Goal: Information Seeking & Learning: Find specific fact

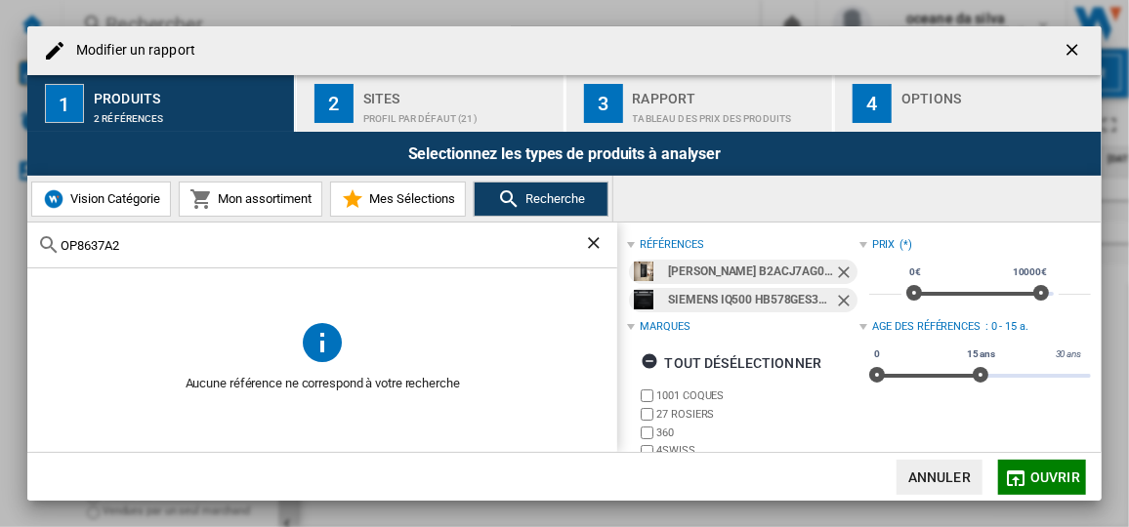
drag, startPoint x: 0, startPoint y: 0, endPoint x: -4, endPoint y: 168, distance: 168.0
click at [0, 168] on html "In order to access Insight, please log out and log in again OK NEW Rechercher R…" at bounding box center [564, 263] width 1129 height 527
click at [840, 267] on ng-md-icon "Retirer" at bounding box center [845, 274] width 23 height 23
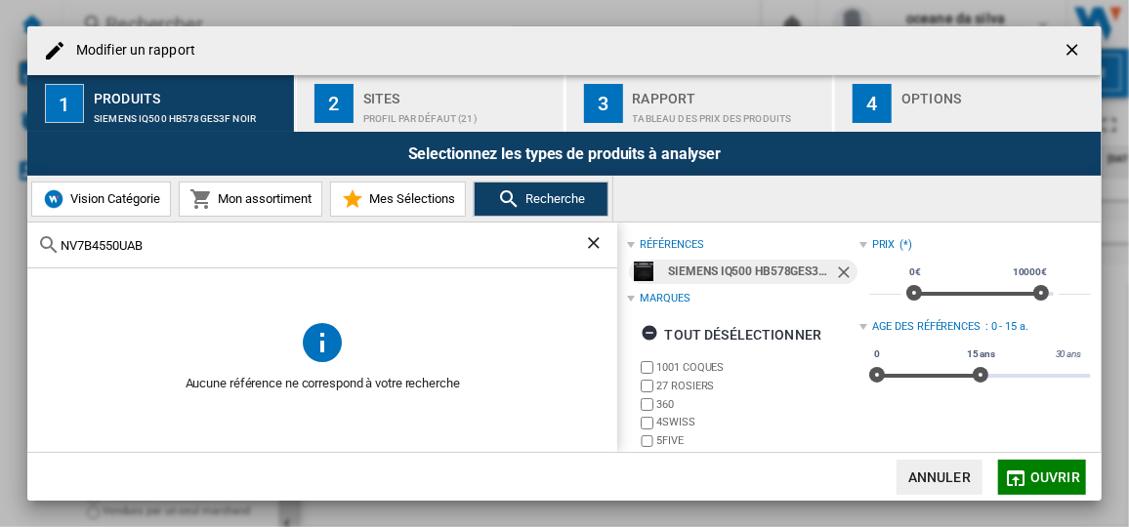
click at [840, 267] on ng-md-icon "Retirer" at bounding box center [845, 274] width 23 height 23
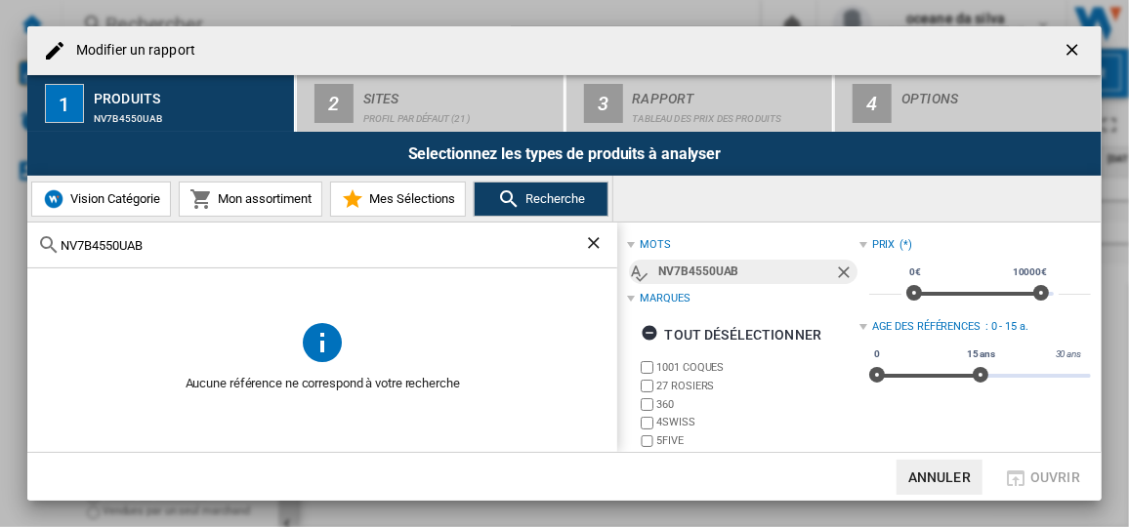
click at [436, 243] on input "NV7B4550UAB" at bounding box center [323, 245] width 524 height 15
type input "NV7B4550UAB"
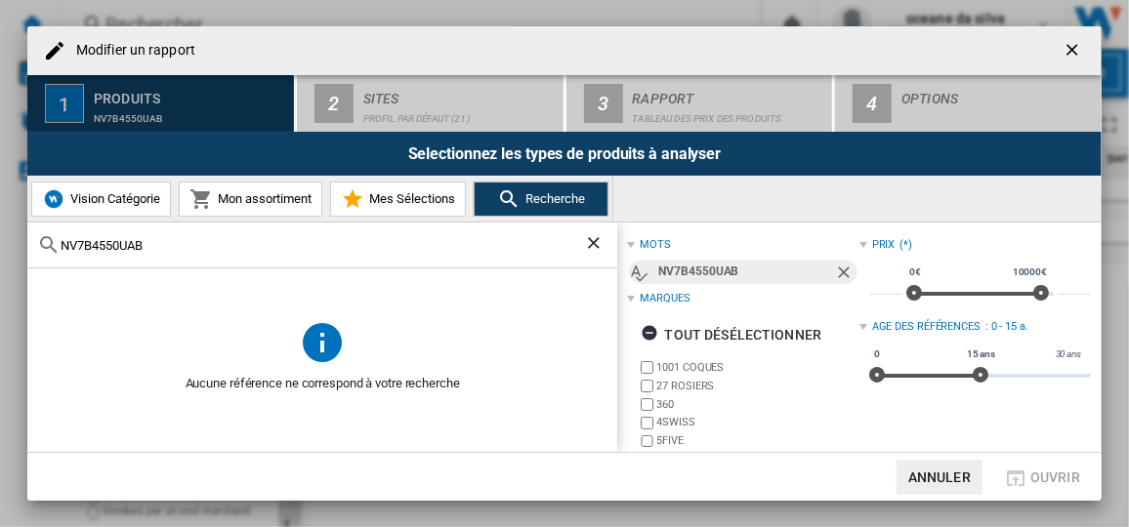
click at [165, 115] on div "NV7B4550UAB" at bounding box center [190, 114] width 192 height 21
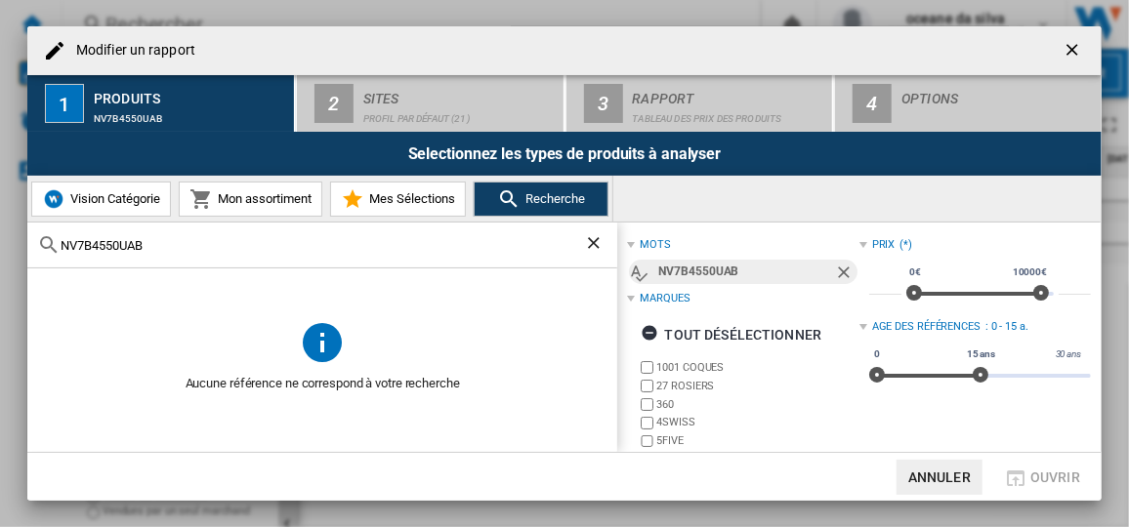
click at [1073, 48] on ng-md-icon "getI18NText('BUTTONS.CLOSE_DIALOG')" at bounding box center [1074, 51] width 23 height 23
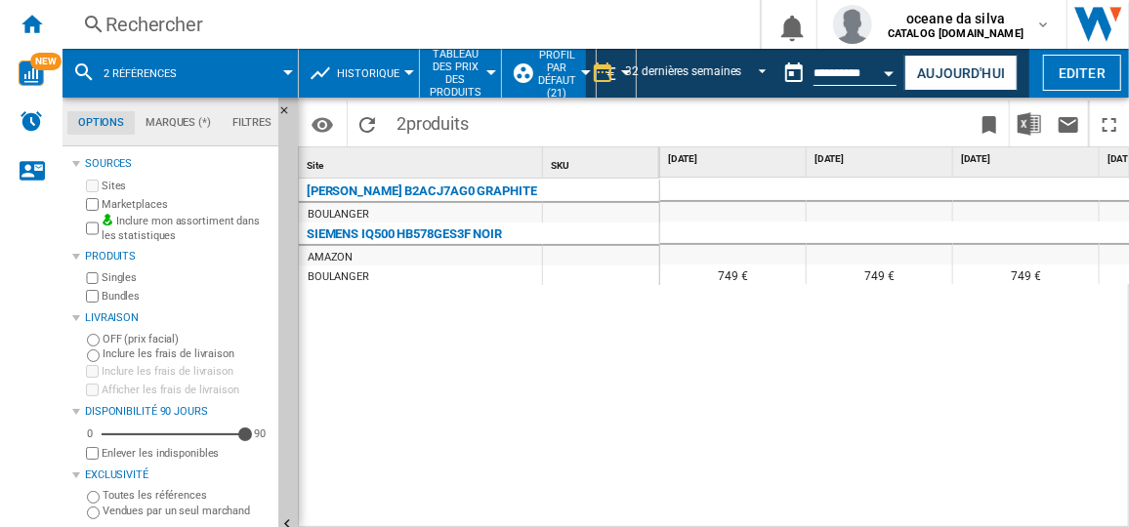
click at [273, 28] on div "Rechercher" at bounding box center [407, 24] width 604 height 27
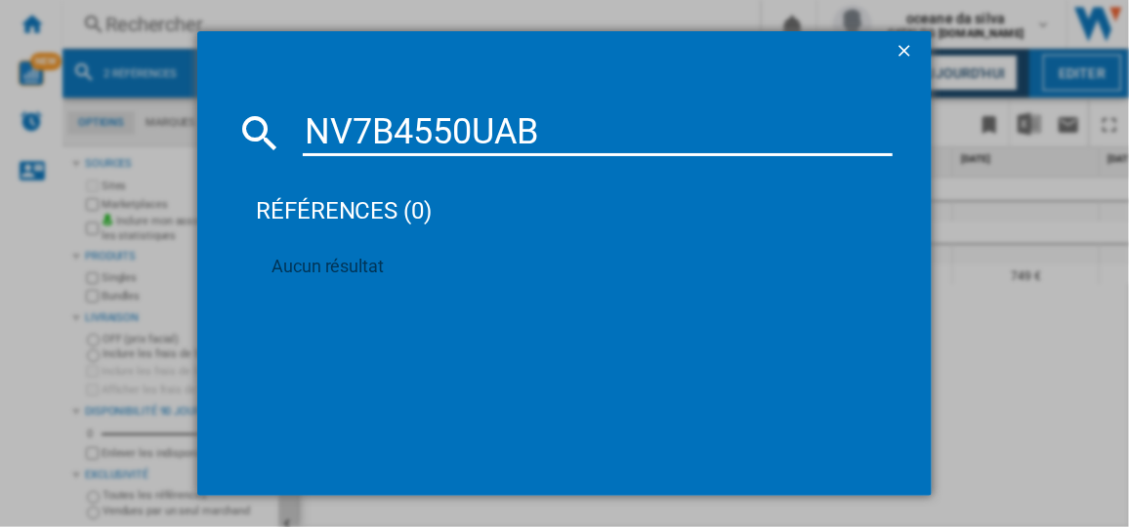
type input "NV7B4550UAB"
click at [900, 52] on ng-md-icon "getI18NText('BUTTONS.CLOSE_DIALOG')" at bounding box center [906, 52] width 23 height 23
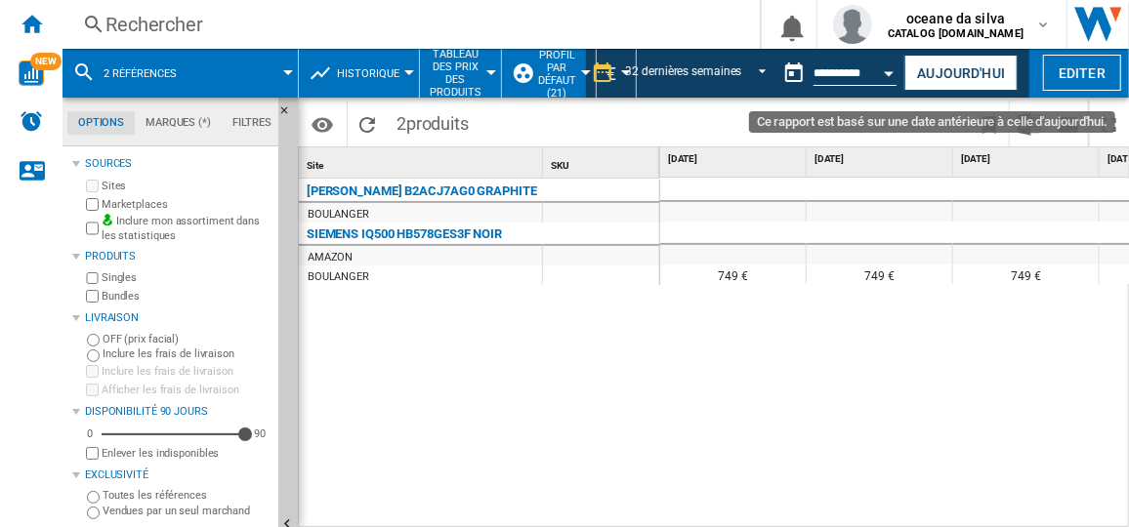
click at [873, 65] on button "Open calendar" at bounding box center [889, 70] width 35 height 35
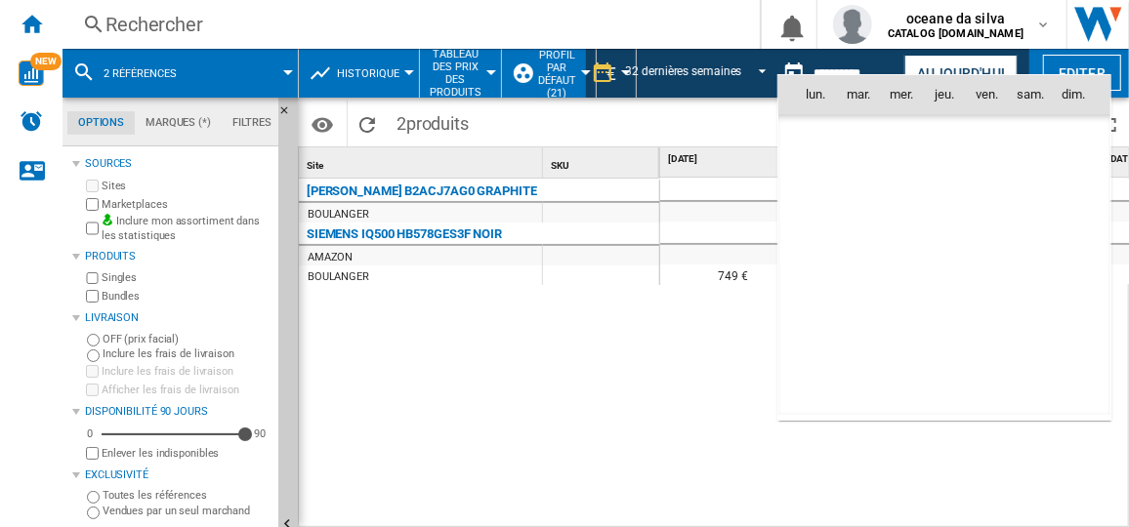
scroll to position [9317, 0]
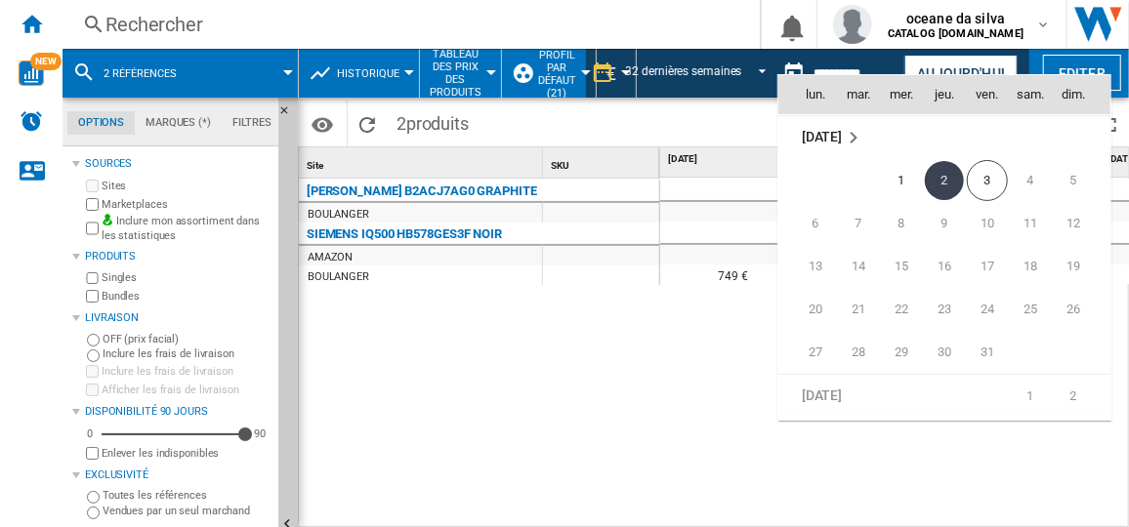
click at [470, 357] on div at bounding box center [564, 263] width 1129 height 527
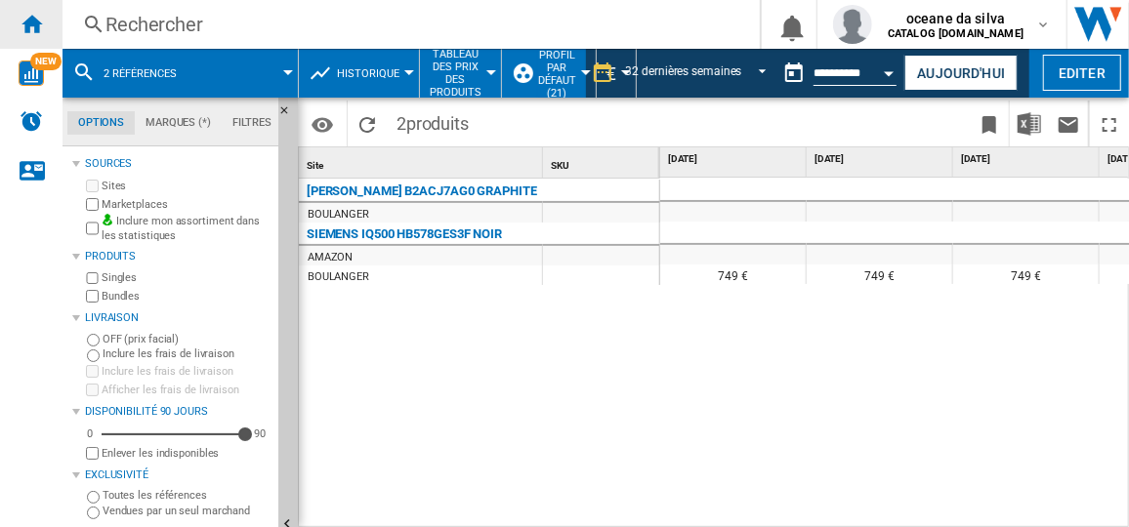
click at [35, 15] on ng-md-icon "Accueil" at bounding box center [31, 23] width 23 height 23
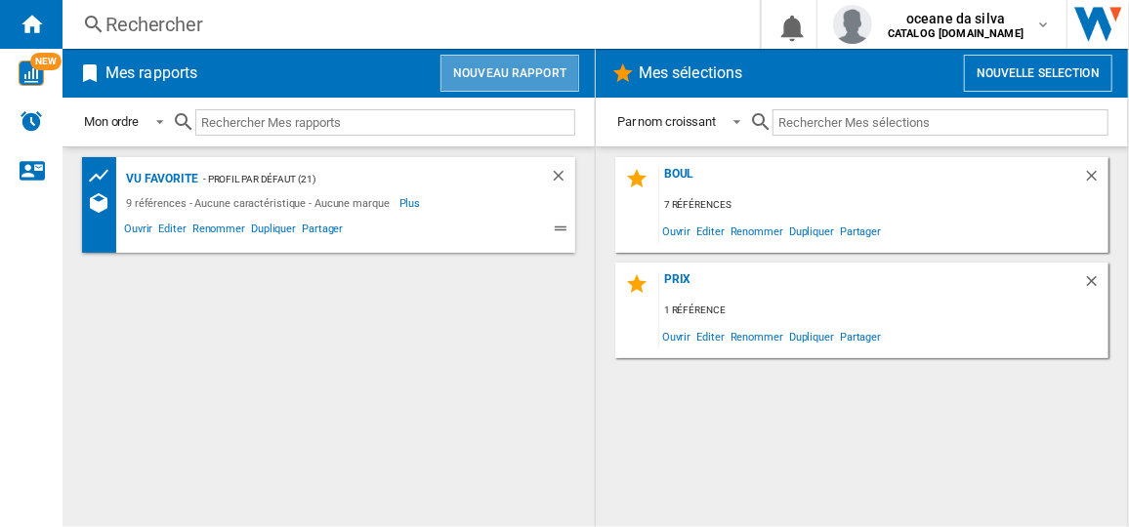
click at [517, 76] on button "Nouveau rapport" at bounding box center [509, 73] width 139 height 37
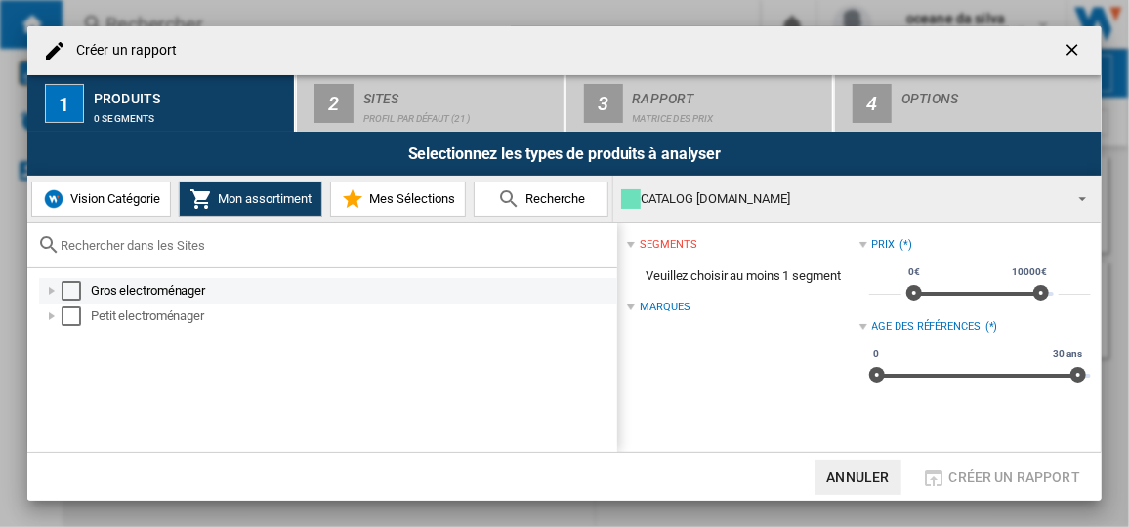
click at [189, 284] on div "Gros electroménager" at bounding box center [353, 291] width 524 height 20
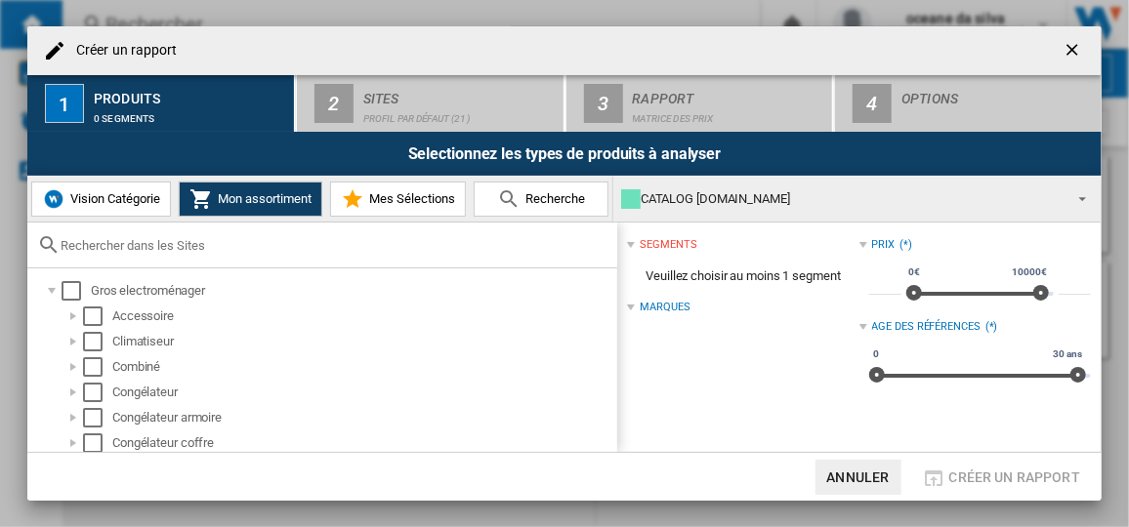
click at [418, 197] on span "Mes Sélections" at bounding box center [409, 198] width 91 height 15
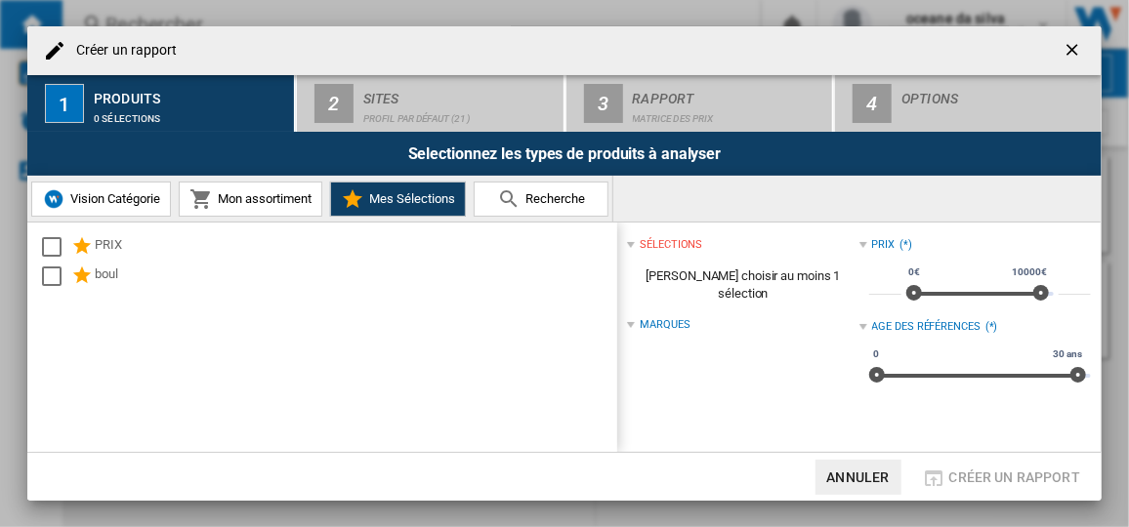
click at [310, 191] on span "Mon assortiment" at bounding box center [262, 198] width 99 height 15
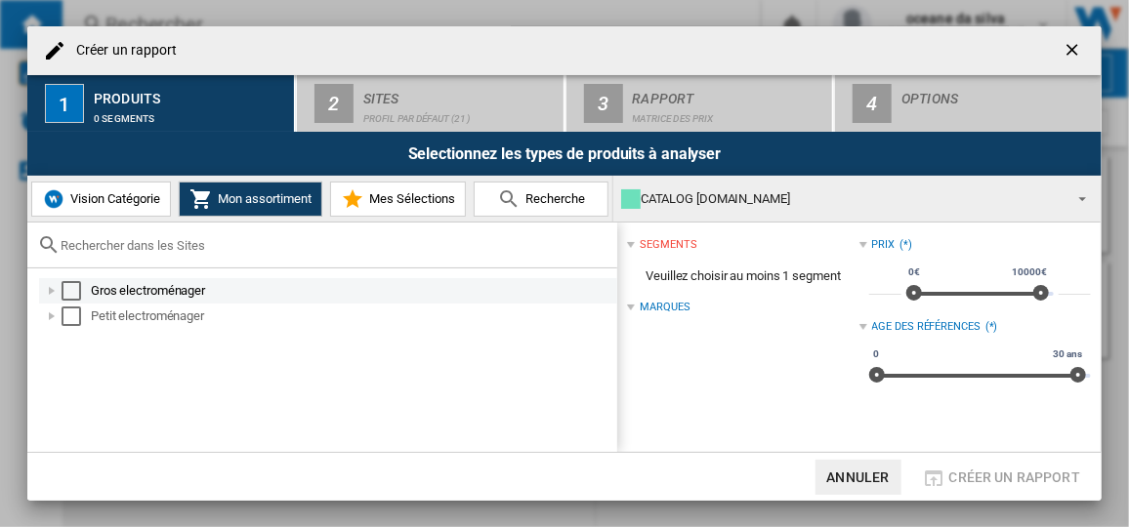
click at [135, 294] on div "Gros electroménager" at bounding box center [353, 291] width 524 height 20
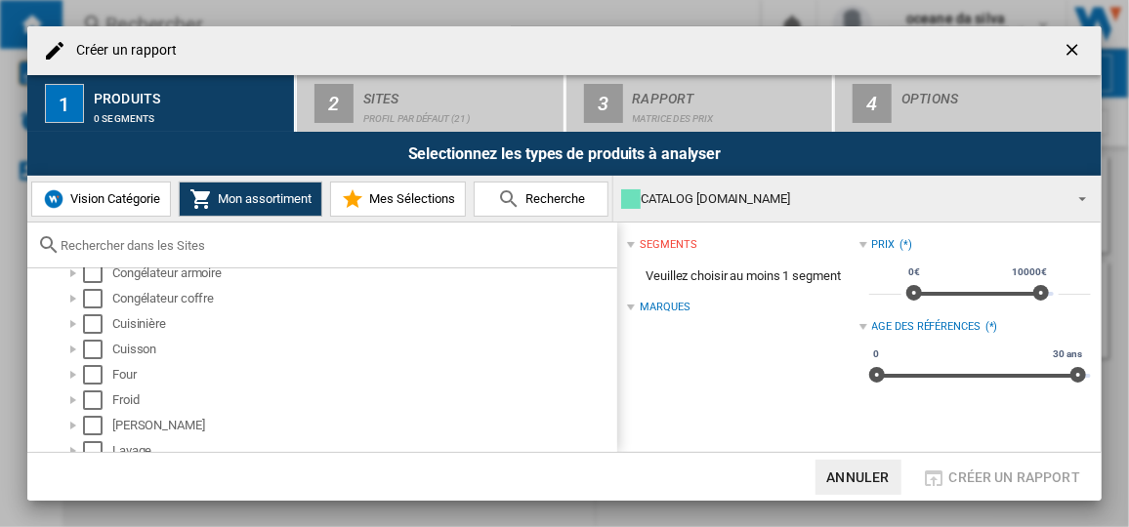
scroll to position [157, 0]
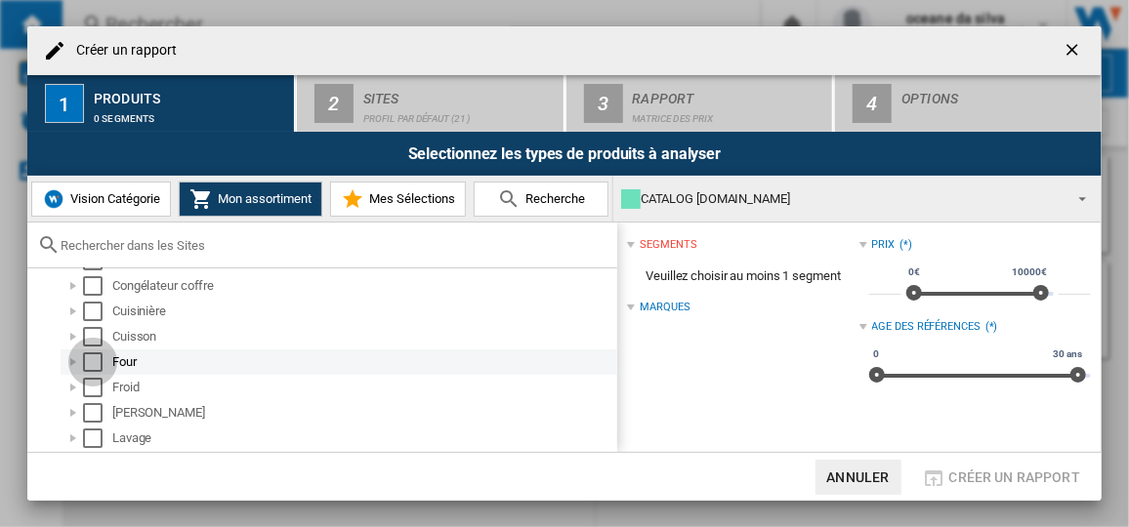
click at [90, 357] on div "Select" at bounding box center [93, 363] width 20 height 20
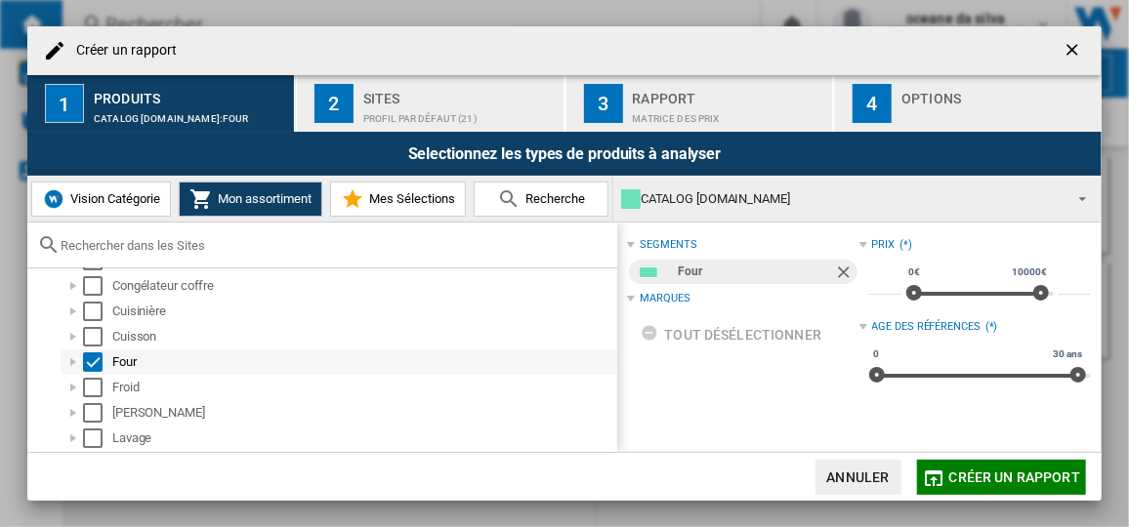
click at [72, 360] on div "Créer un ..." at bounding box center [73, 363] width 20 height 20
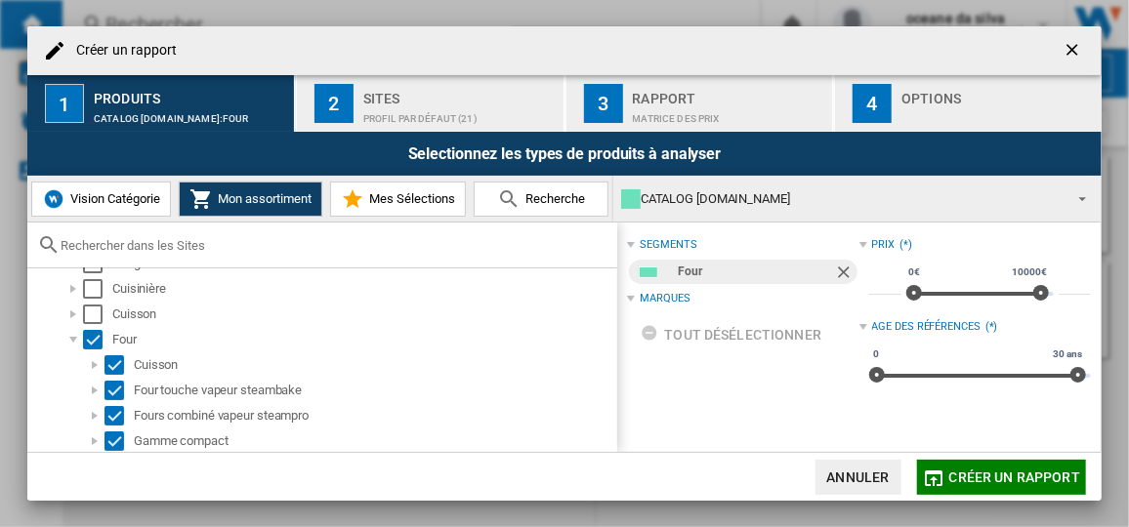
scroll to position [0, 0]
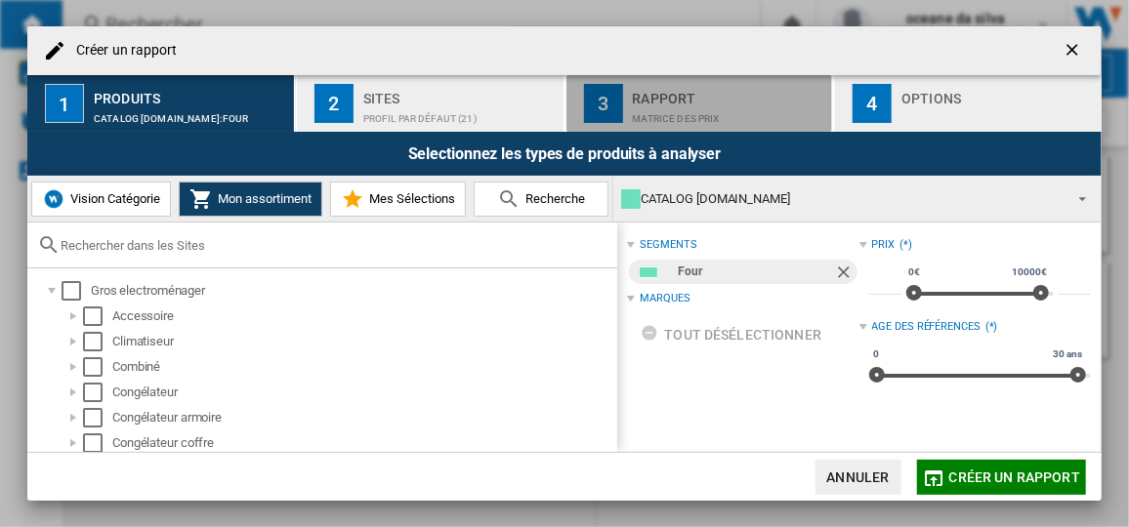
click at [731, 107] on div "Matrice des prix" at bounding box center [729, 114] width 192 height 21
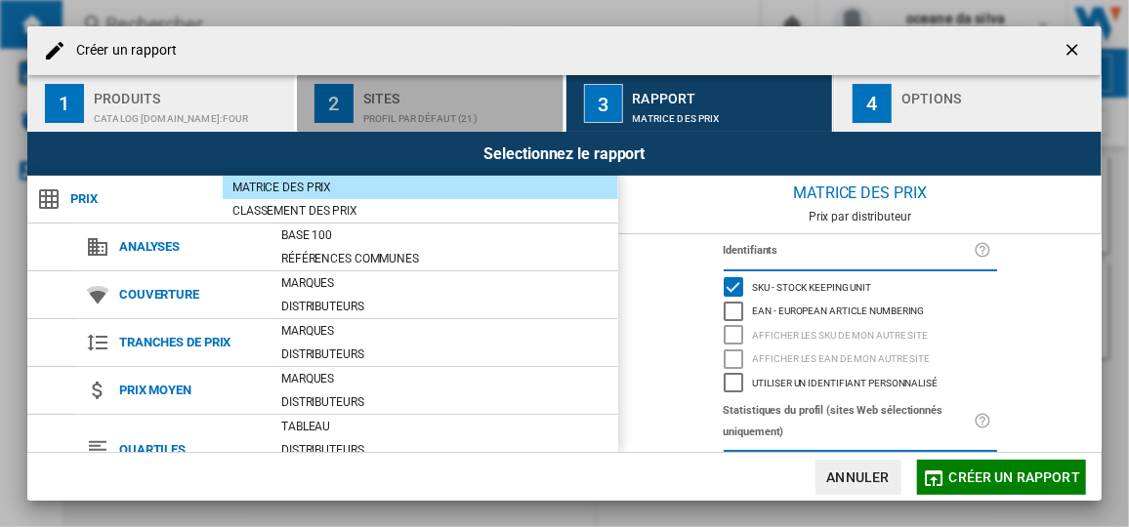
click at [441, 113] on div "Profil par défaut (21)" at bounding box center [459, 114] width 192 height 21
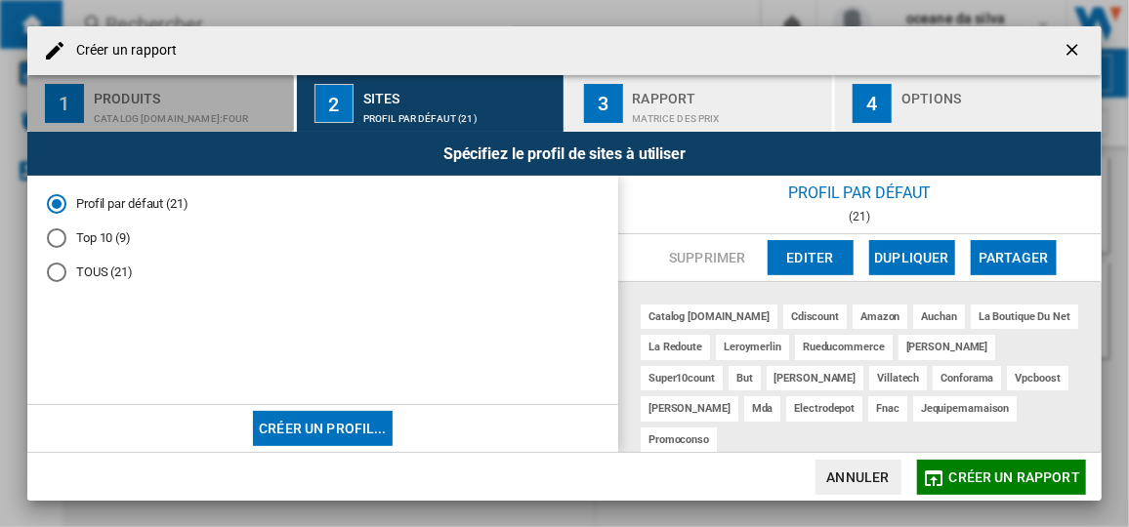
click at [244, 94] on div "Produits" at bounding box center [190, 93] width 192 height 21
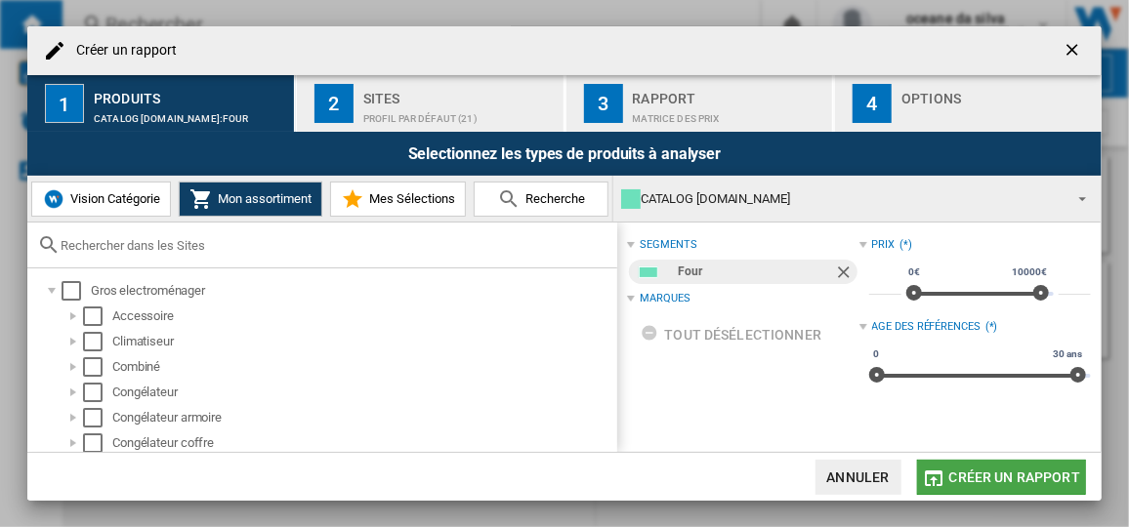
click at [987, 481] on span "Créer un rapport" at bounding box center [1014, 478] width 131 height 16
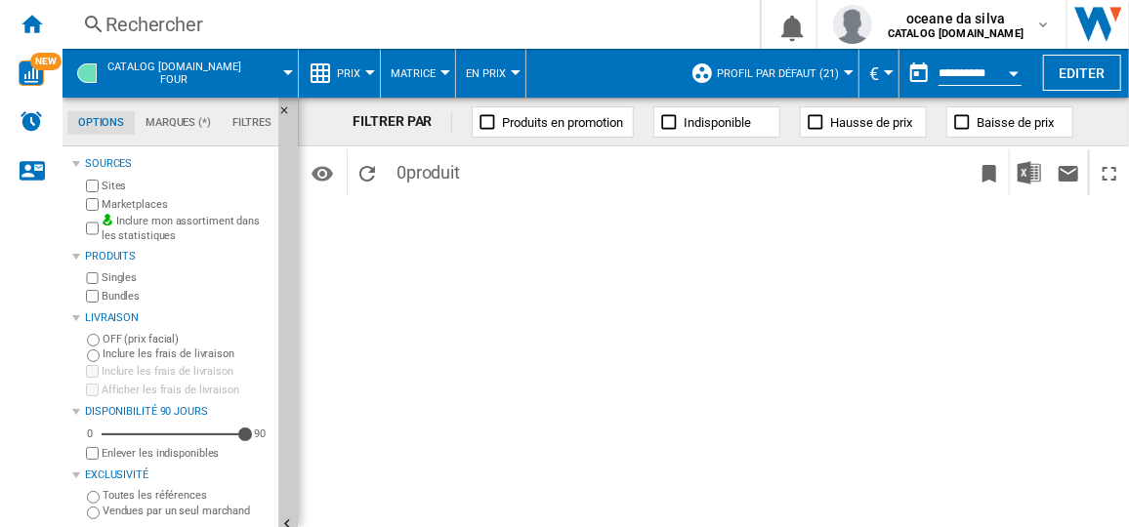
click at [231, 75] on span "CATALOG [DOMAIN_NAME] Four" at bounding box center [174, 73] width 134 height 25
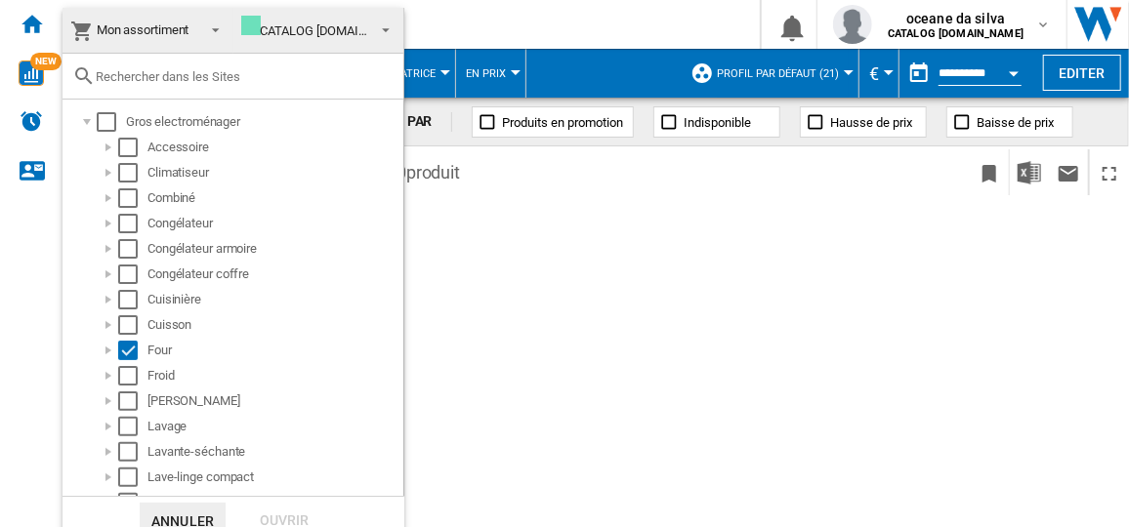
click at [334, 25] on div "CATALOG [DOMAIN_NAME]" at bounding box center [325, 30] width 169 height 15
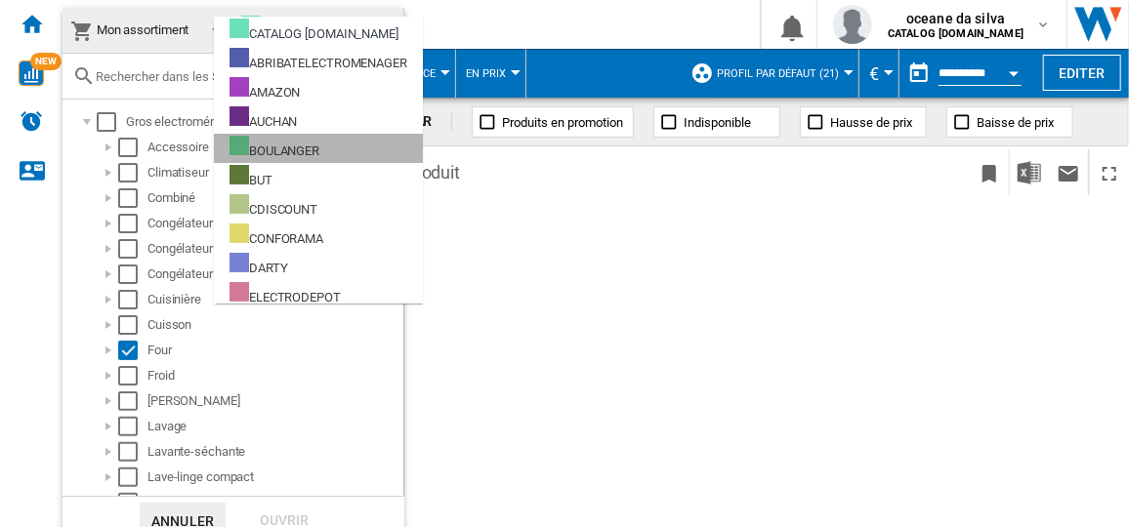
click at [325, 152] on md-option "BOULANGER" at bounding box center [318, 148] width 209 height 29
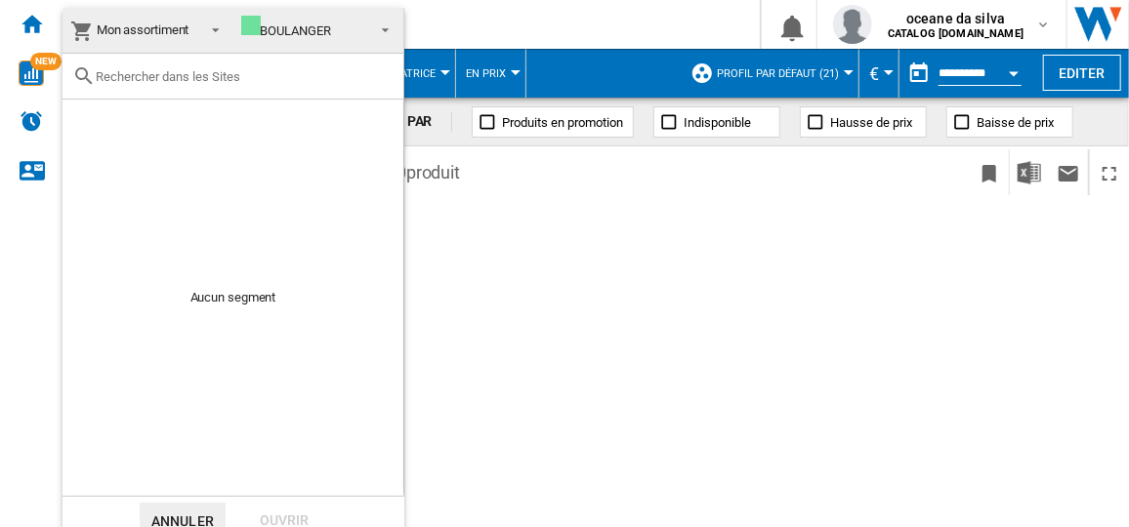
click at [532, 279] on md-backdrop at bounding box center [564, 263] width 1129 height 527
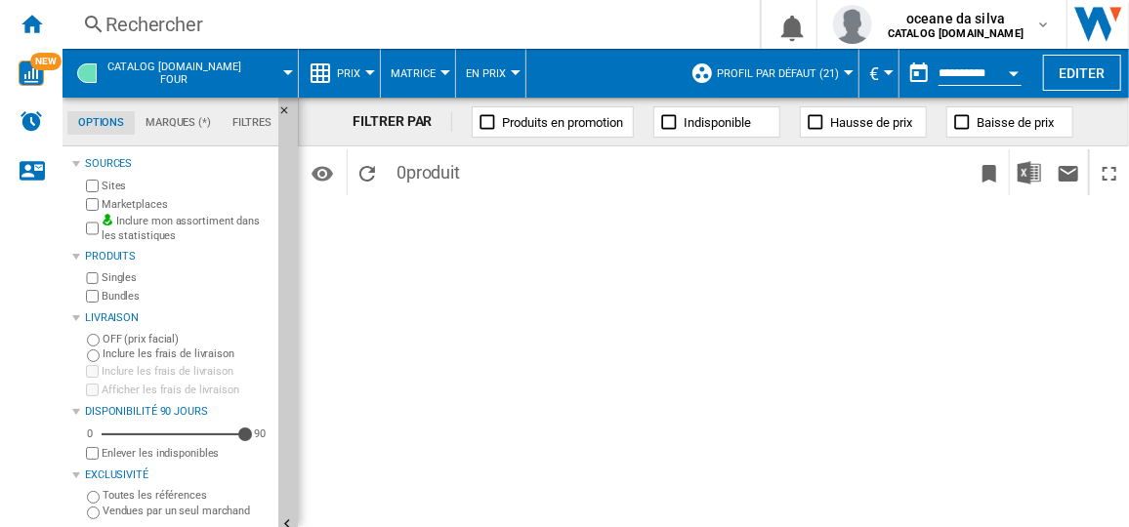
click at [323, 18] on div "Rechercher" at bounding box center [407, 24] width 604 height 27
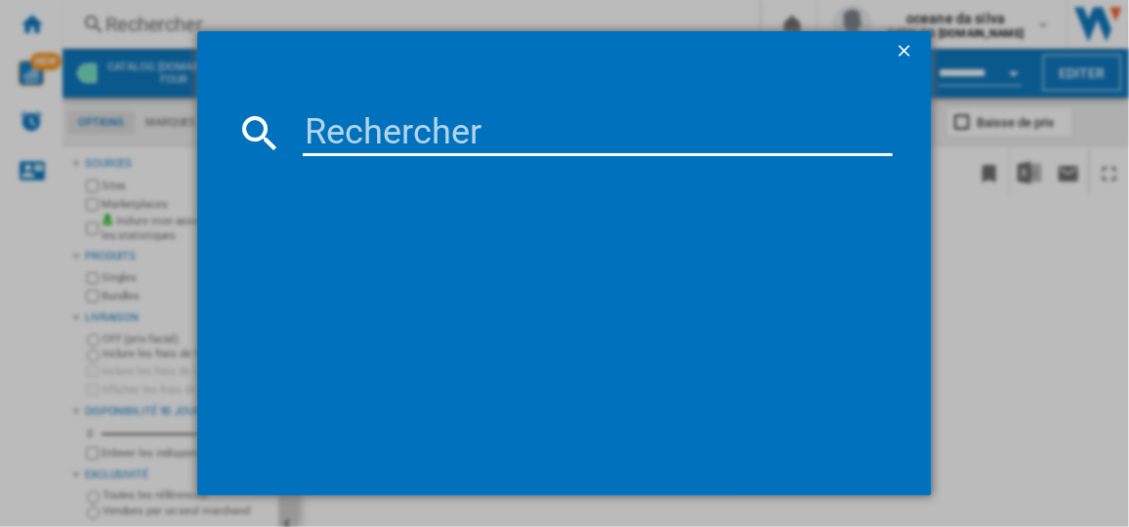
drag, startPoint x: 323, startPoint y: 18, endPoint x: 344, endPoint y: 112, distance: 96.9
click at [344, 112] on div at bounding box center [564, 263] width 1129 height 527
click at [330, 130] on input at bounding box center [597, 132] width 589 height 47
paste input "NV7B4550UAB"
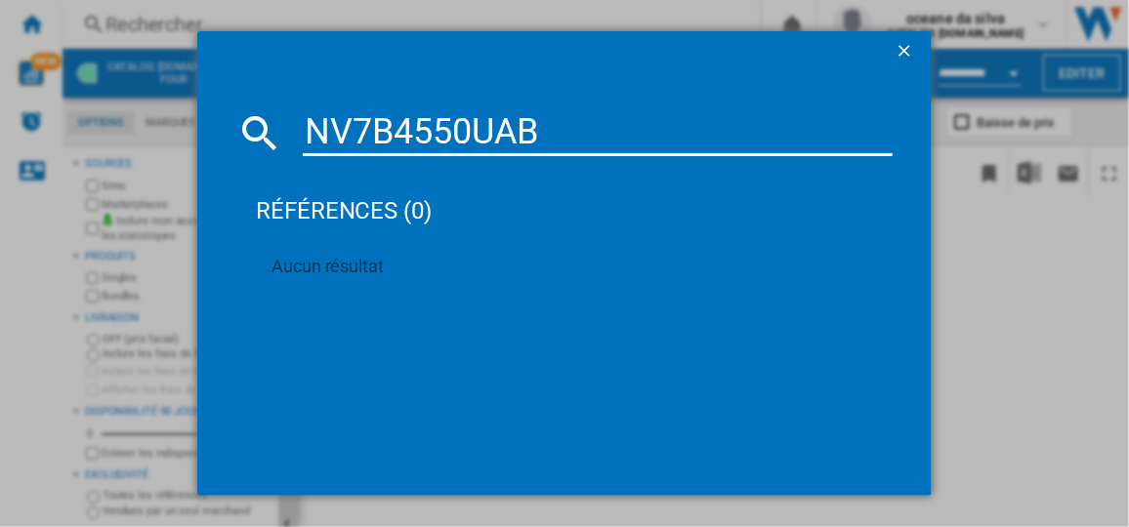
type input "NV7B4550UAB"
click at [899, 57] on ng-md-icon "getI18NText('BUTTONS.CLOSE_DIALOG')" at bounding box center [906, 52] width 23 height 23
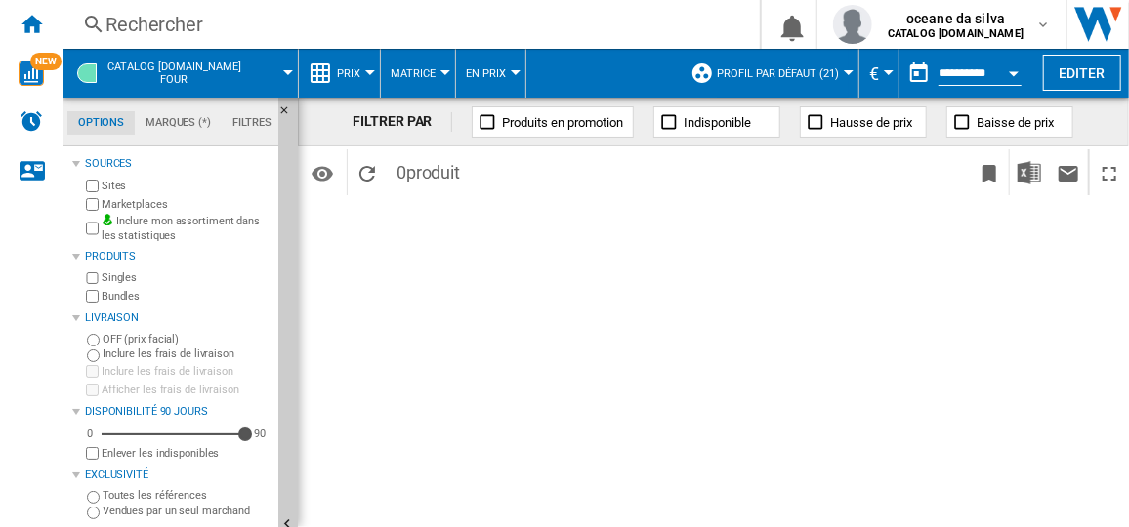
click at [350, 19] on div "Rechercher" at bounding box center [407, 24] width 604 height 27
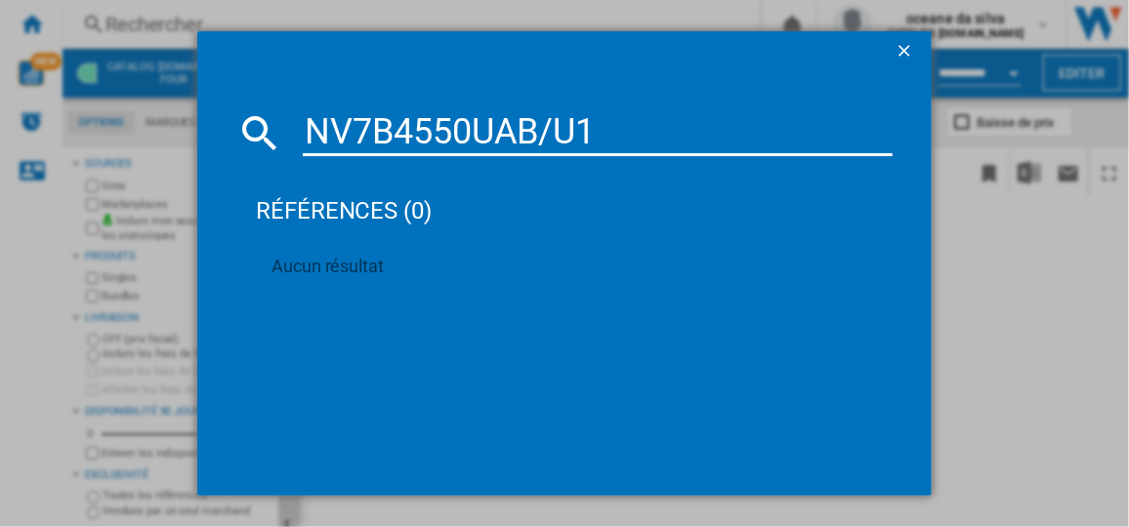
type input "NV7B4550UAB/U1"
click at [902, 42] on ng-md-icon "getI18NText('BUTTONS.CLOSE_DIALOG')" at bounding box center [906, 52] width 23 height 23
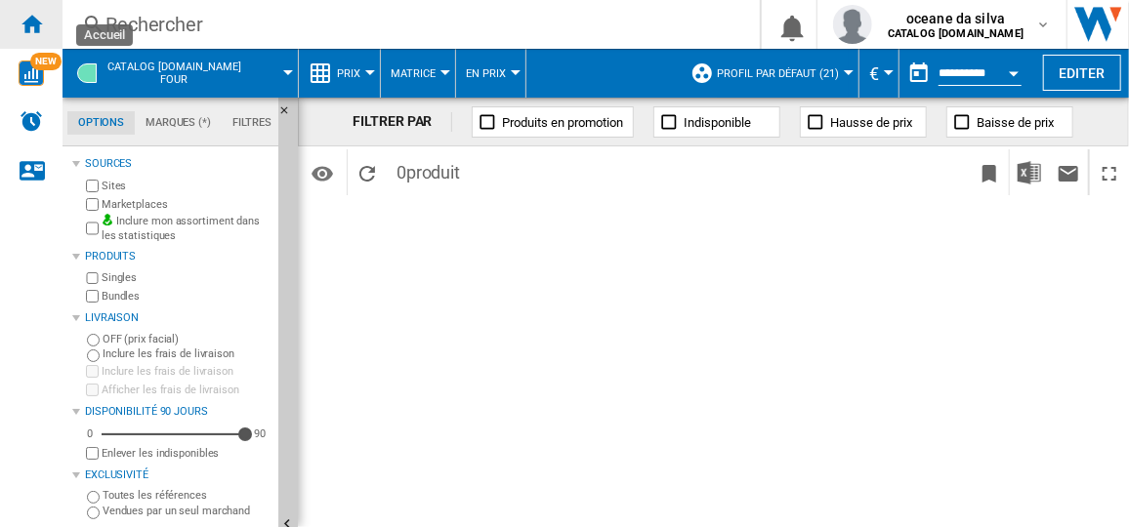
click at [43, 15] on div "Accueil" at bounding box center [31, 24] width 63 height 49
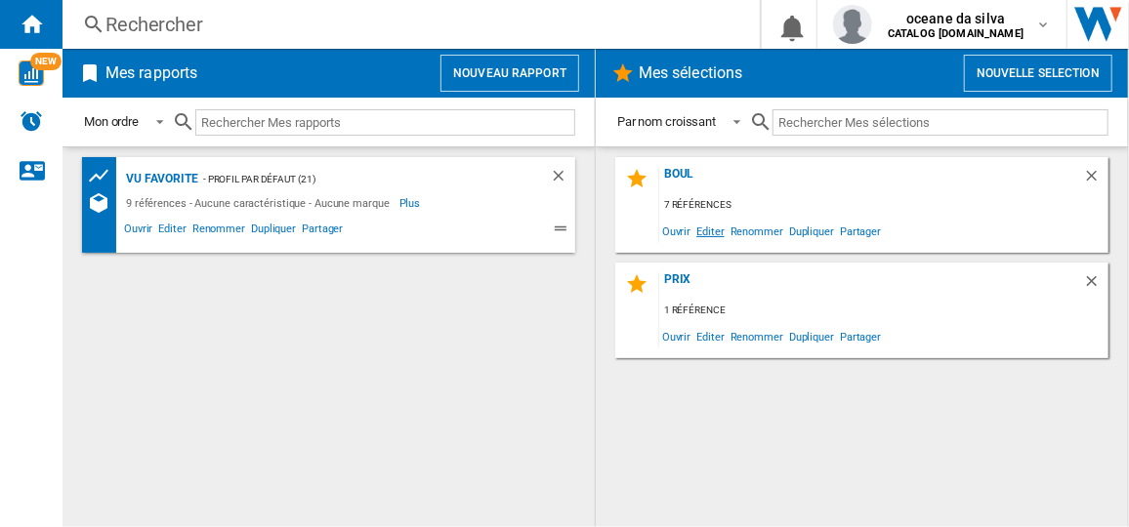
click at [715, 231] on span "Editer" at bounding box center [709, 231] width 33 height 26
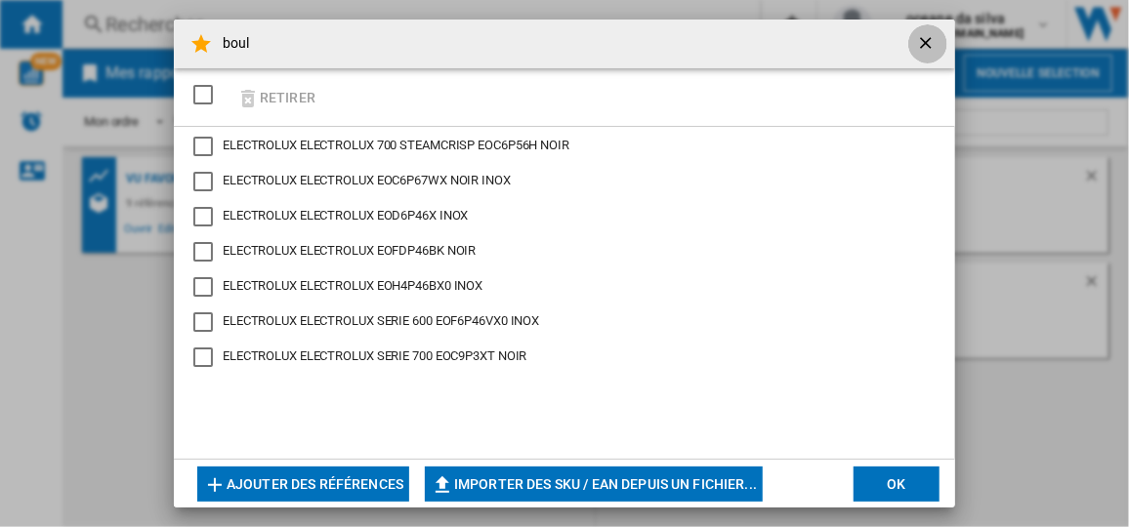
click at [925, 38] on ng-md-icon "getI18NText('BUTTONS.CLOSE_DIALOG')" at bounding box center [927, 44] width 23 height 23
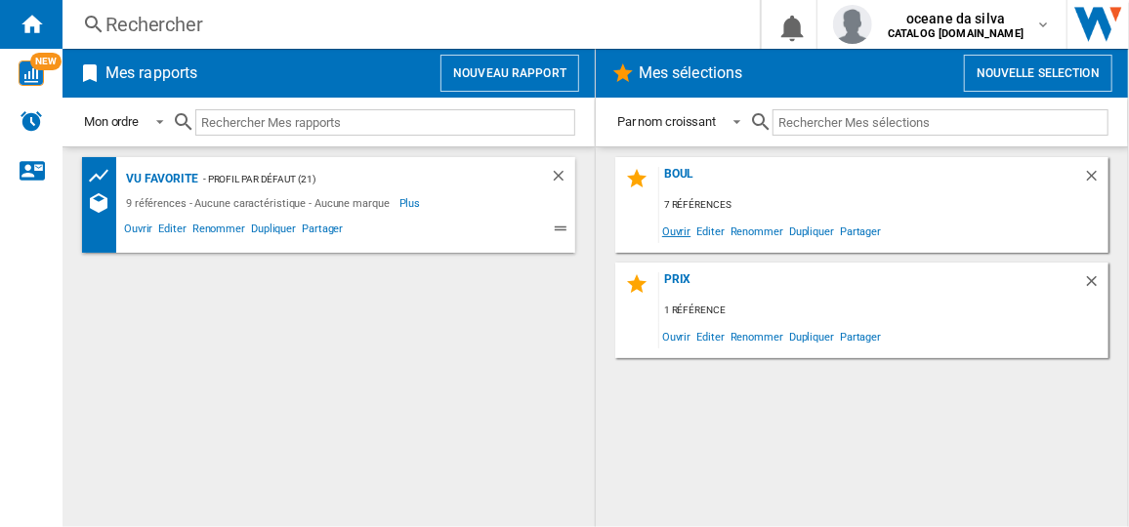
click at [679, 235] on span "Ouvrir" at bounding box center [676, 231] width 34 height 26
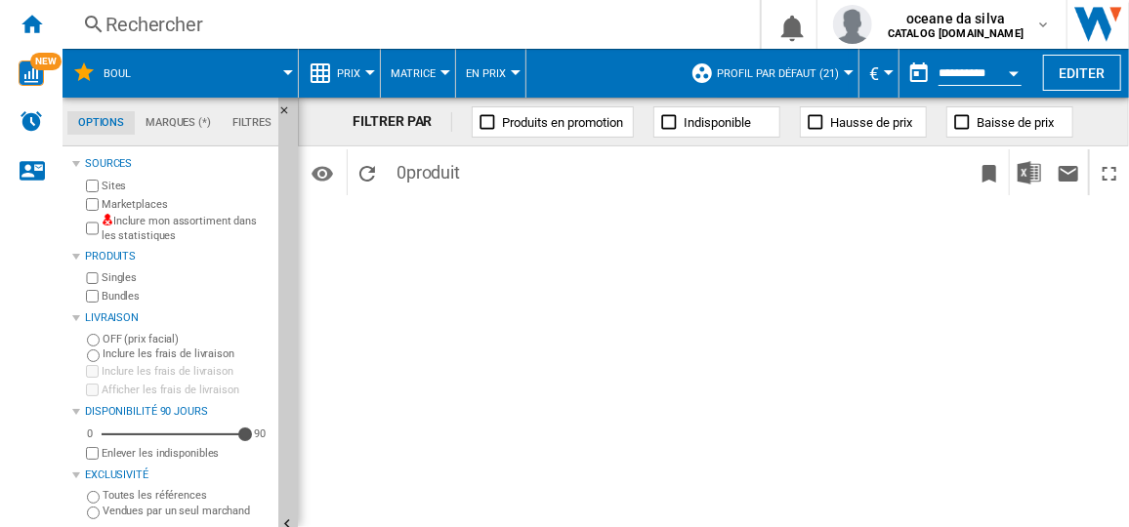
scroll to position [32, 0]
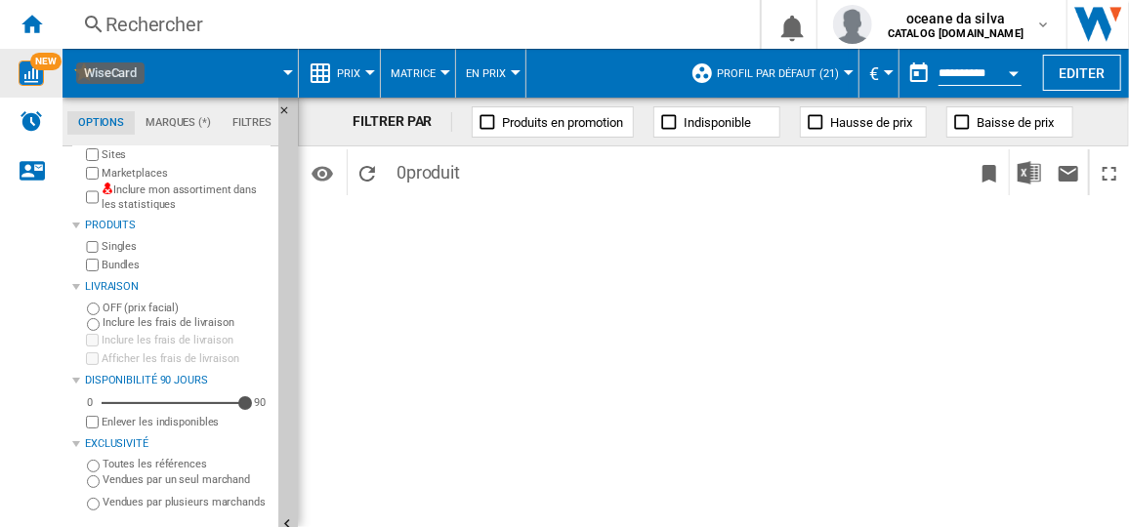
click at [23, 70] on img "WiseCard" at bounding box center [31, 73] width 25 height 25
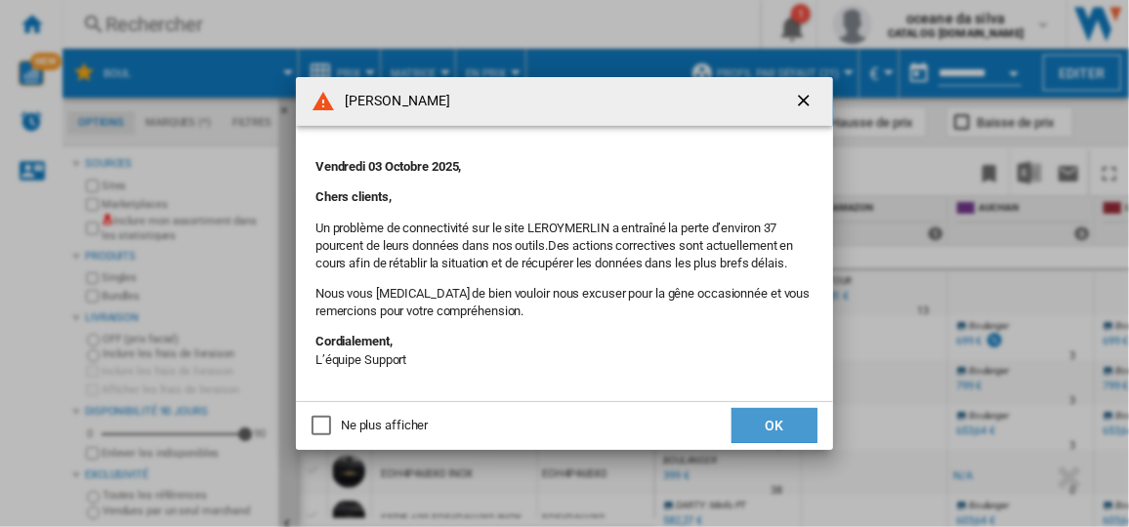
click at [777, 414] on button "OK" at bounding box center [775, 425] width 86 height 35
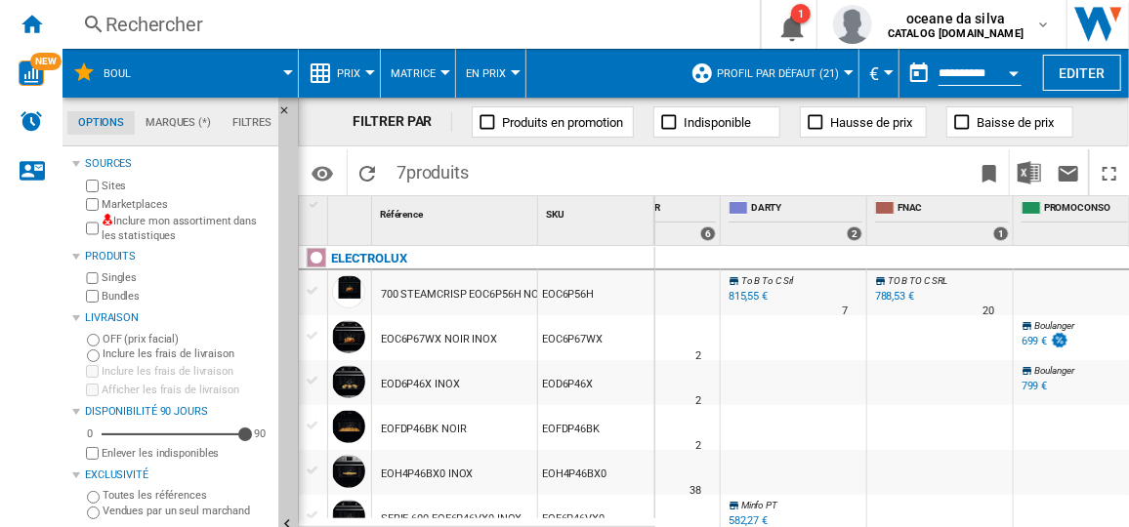
scroll to position [0, 853]
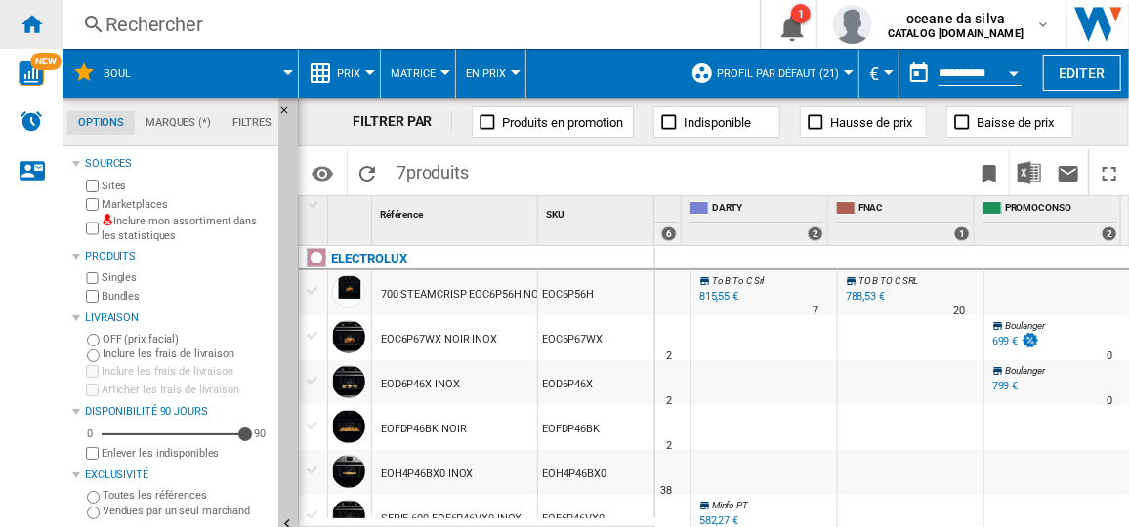
click at [37, 27] on ng-md-icon "Accueil" at bounding box center [31, 23] width 23 height 23
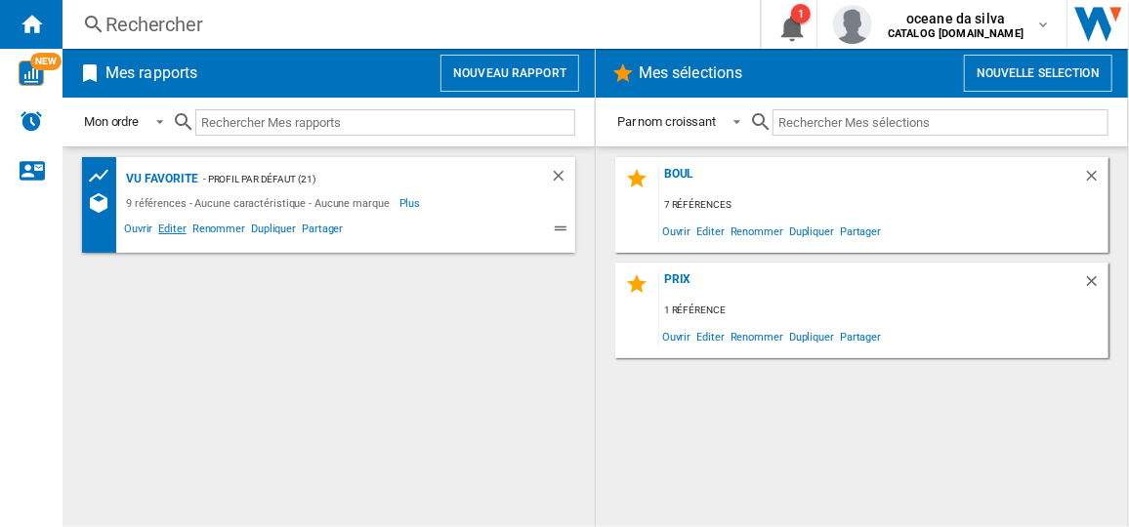
click at [171, 224] on span "Editer" at bounding box center [171, 231] width 33 height 23
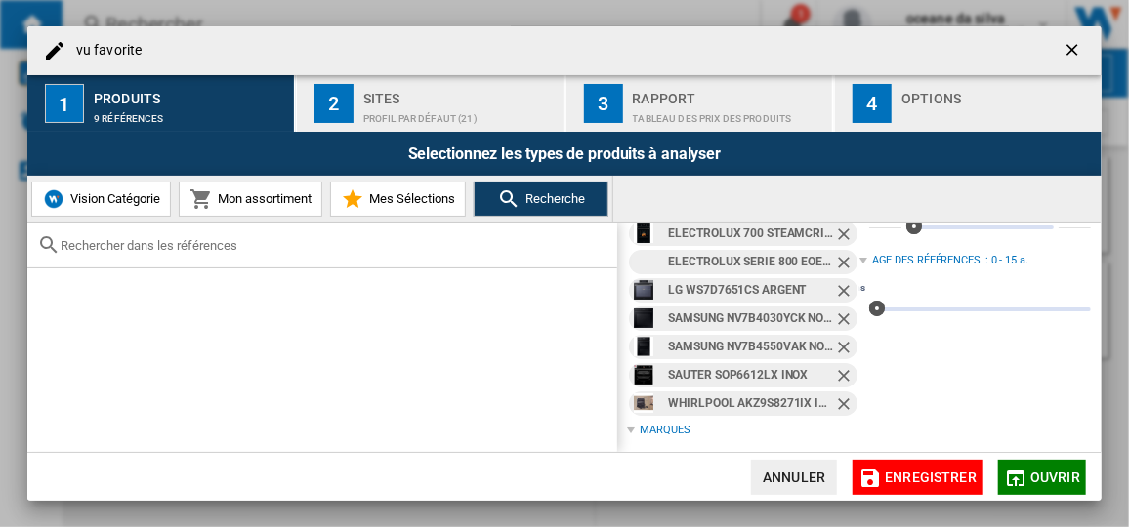
scroll to position [67, 0]
click at [261, 243] on input "text" at bounding box center [334, 245] width 547 height 15
paste input "NV7B4550UAB/U1"
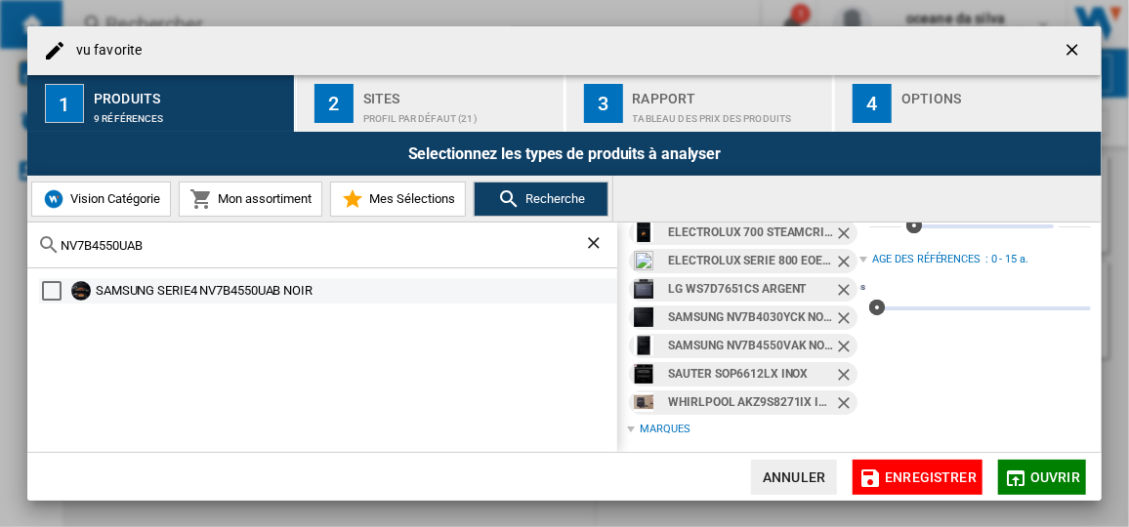
type input "NV7B4550UAB"
click at [295, 291] on div "SAMSUNG SERIE4 NV7B4550UAB NOIR" at bounding box center [355, 291] width 519 height 20
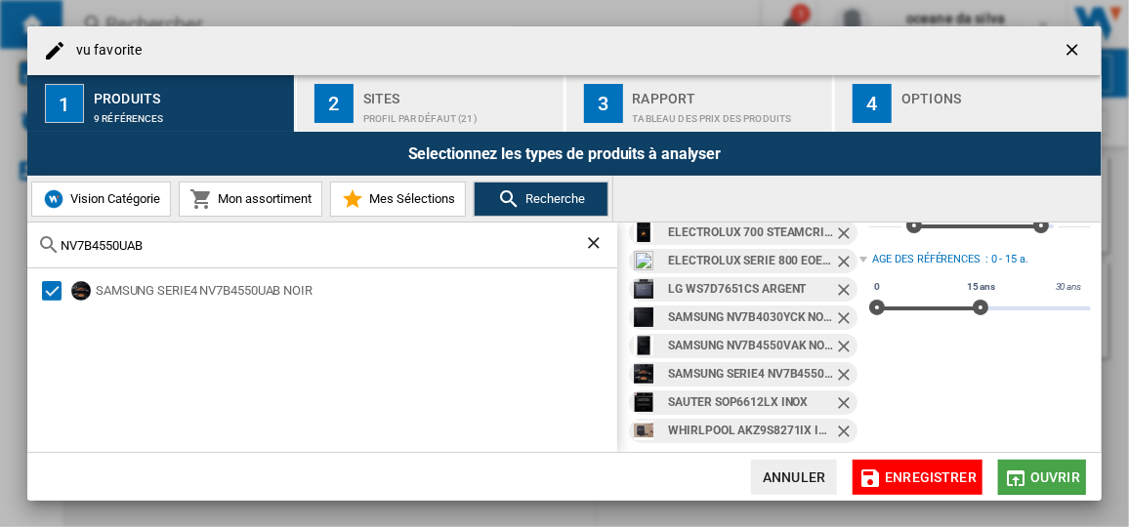
click at [1072, 460] on button "Ouvrir" at bounding box center [1042, 477] width 88 height 35
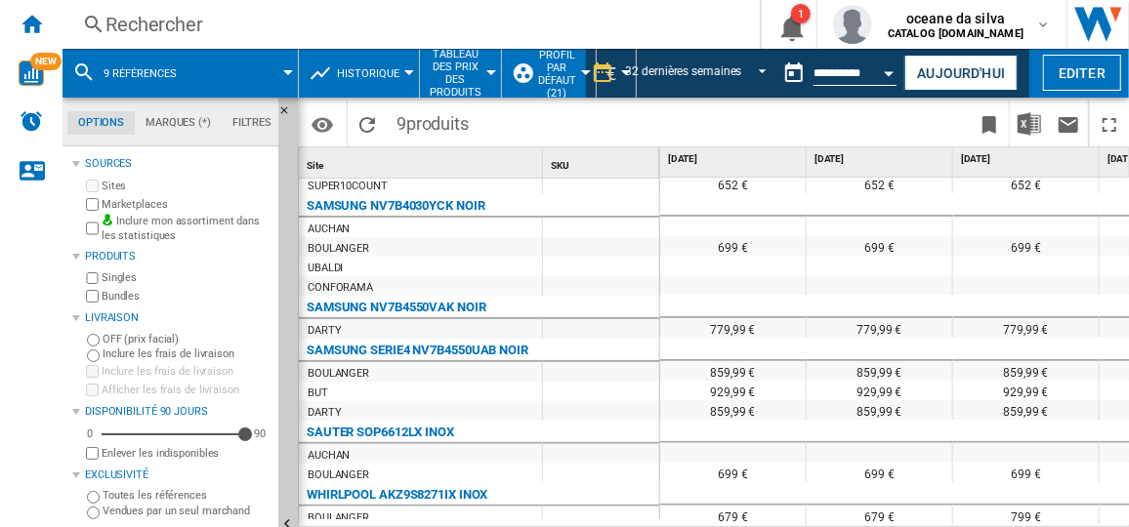
scroll to position [255, 0]
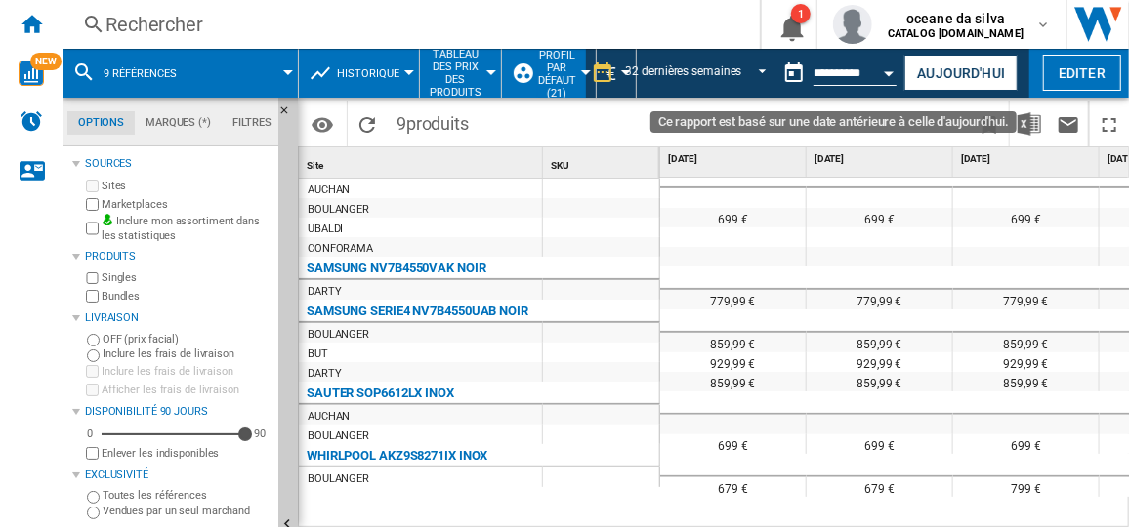
click at [879, 76] on button "Open calendar" at bounding box center [889, 70] width 35 height 35
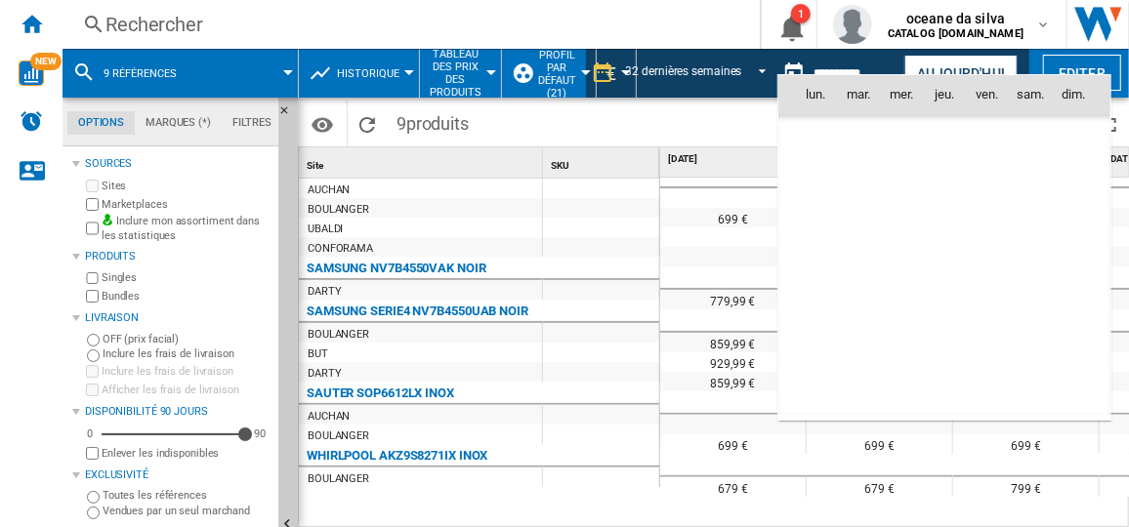
scroll to position [0, 0]
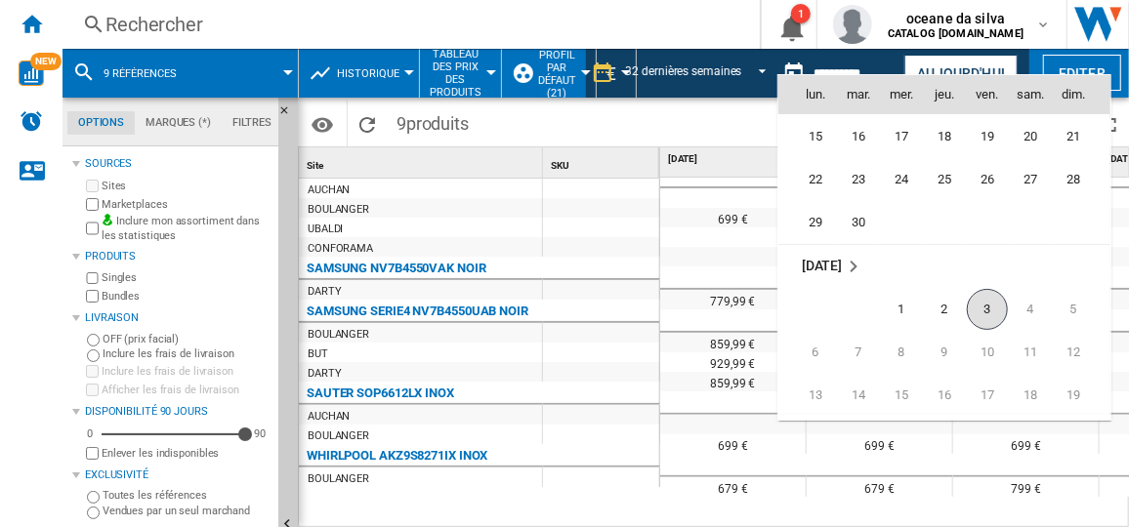
click at [989, 302] on span "3" at bounding box center [987, 309] width 41 height 41
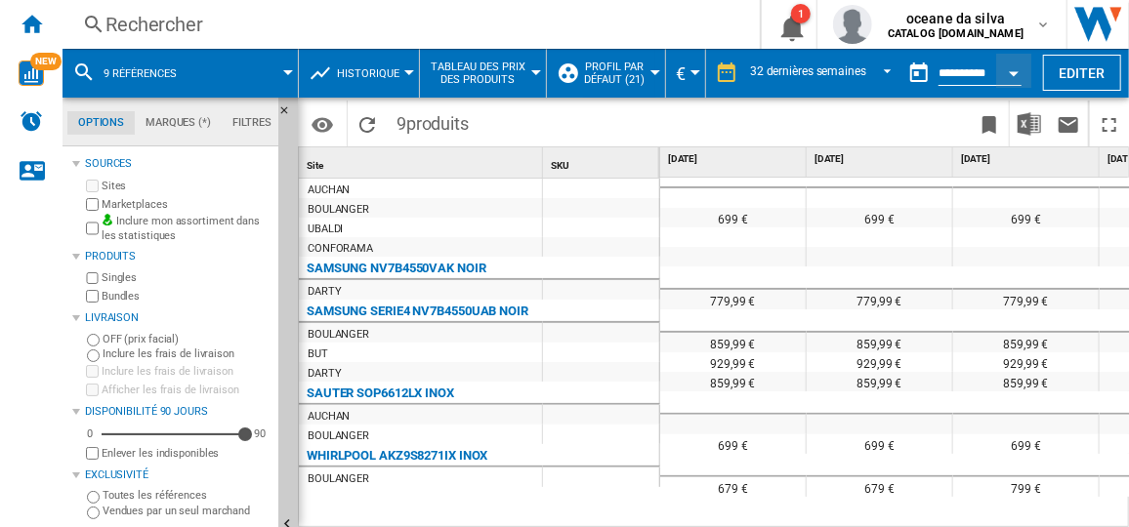
type input "**********"
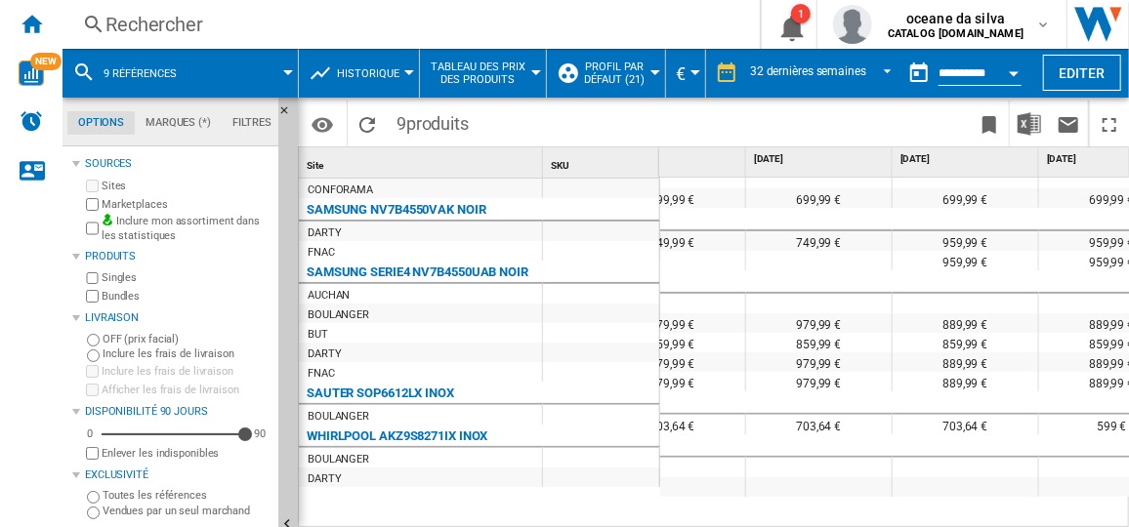
scroll to position [0, 1087]
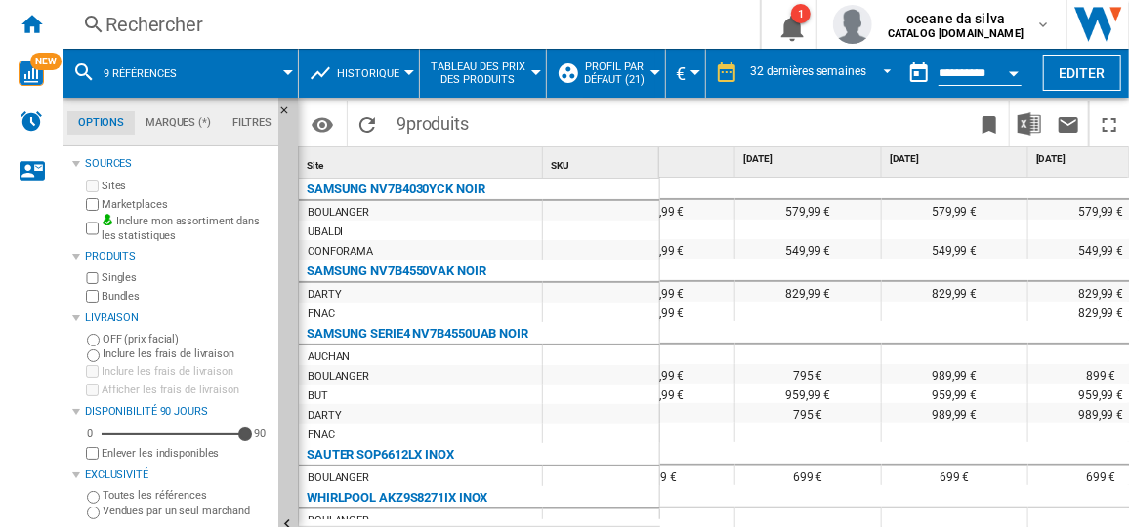
click at [274, 65] on span at bounding box center [246, 73] width 84 height 49
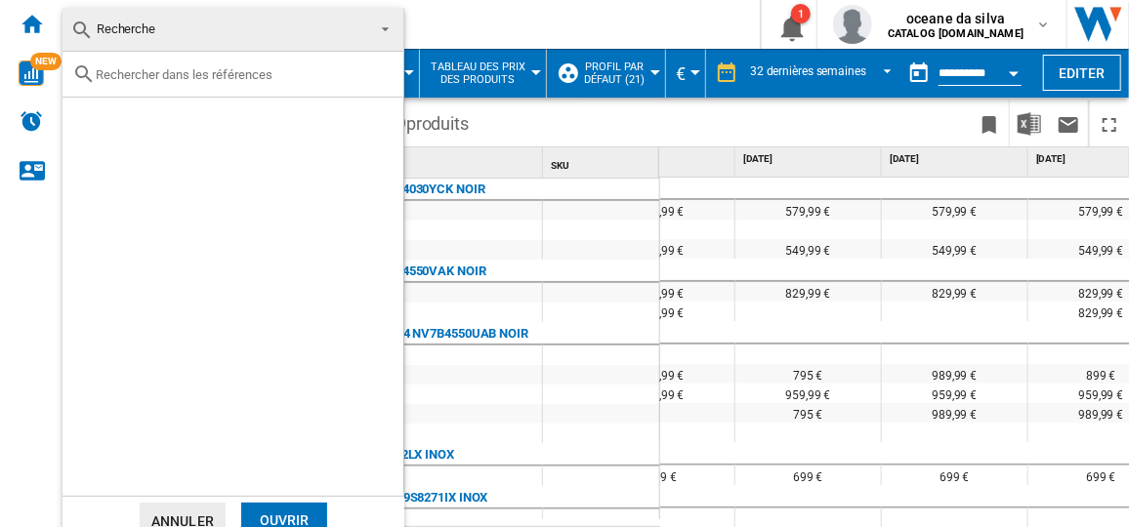
click at [1104, 73] on md-backdrop at bounding box center [564, 263] width 1129 height 527
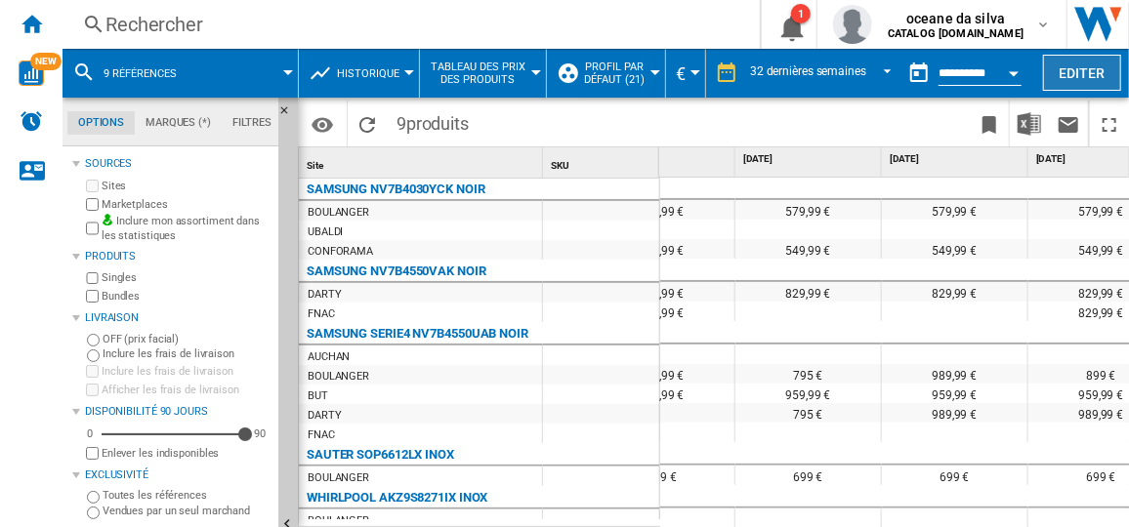
click at [1073, 71] on button "Editer" at bounding box center [1082, 73] width 78 height 36
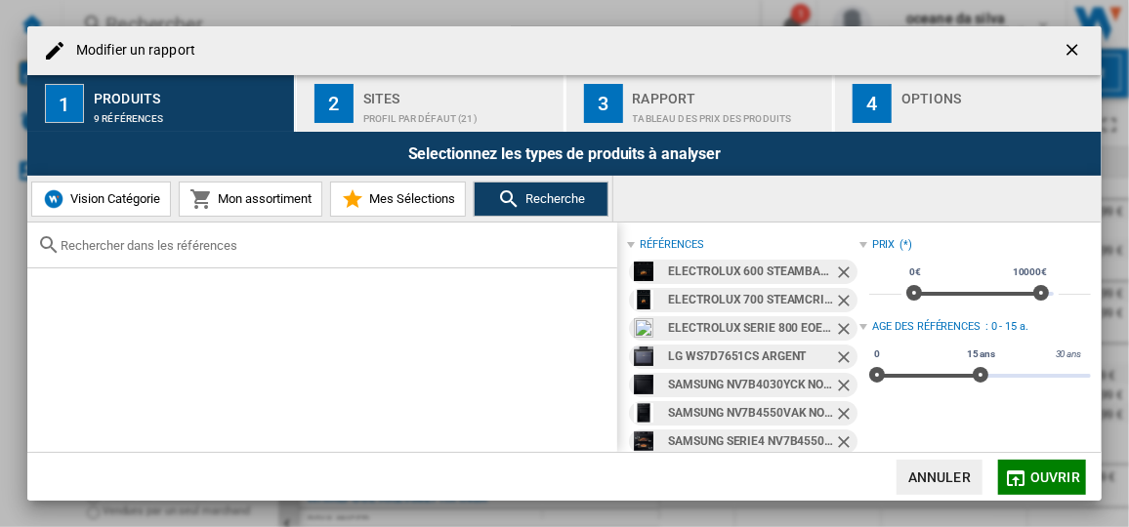
click at [843, 272] on ng-md-icon "Retirer" at bounding box center [845, 274] width 23 height 23
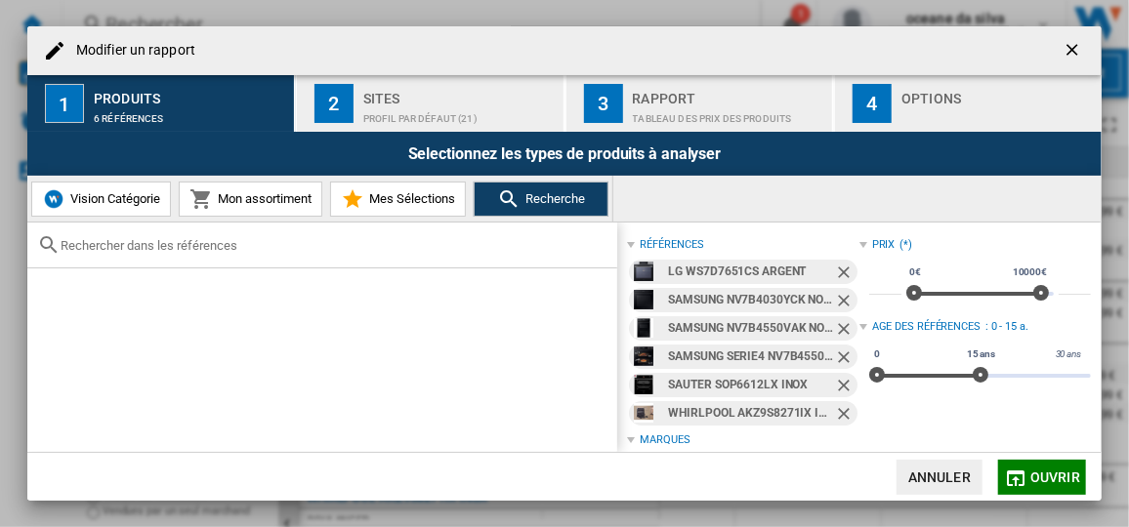
click at [835, 273] on ng-md-icon "Retirer" at bounding box center [845, 274] width 23 height 23
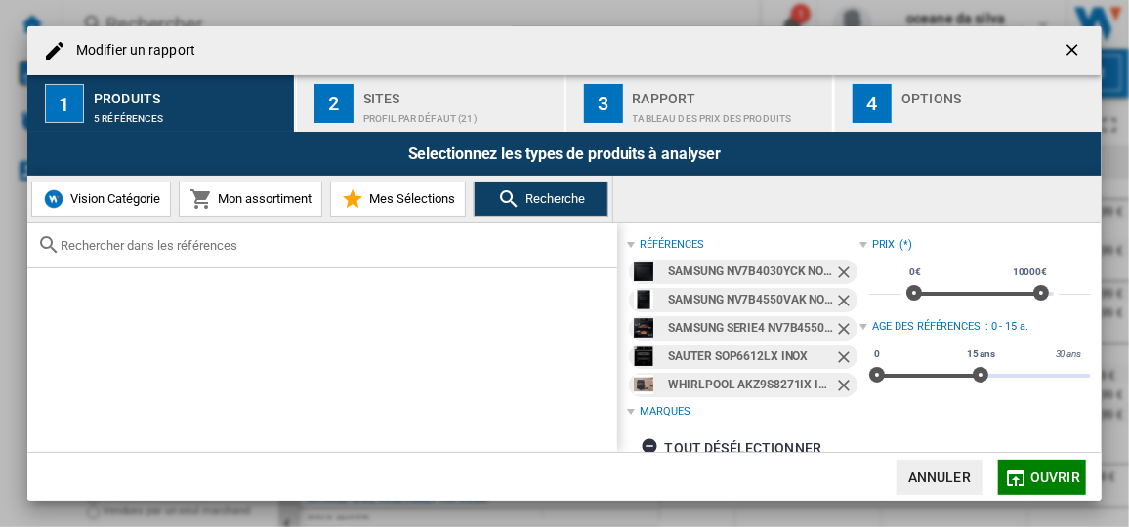
click at [835, 273] on ng-md-icon "Retirer" at bounding box center [845, 274] width 23 height 23
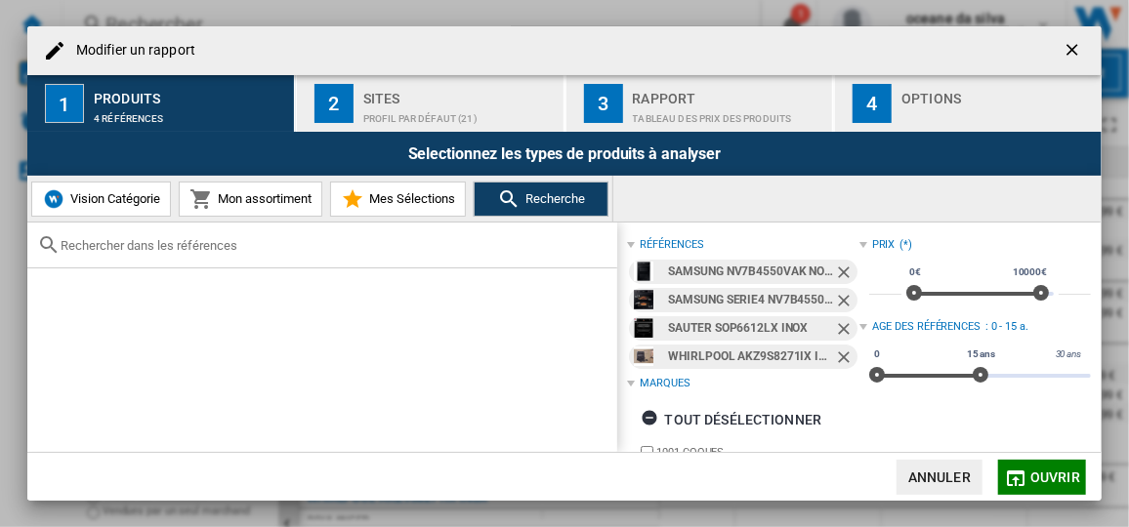
click at [835, 273] on ng-md-icon "Retirer" at bounding box center [845, 274] width 23 height 23
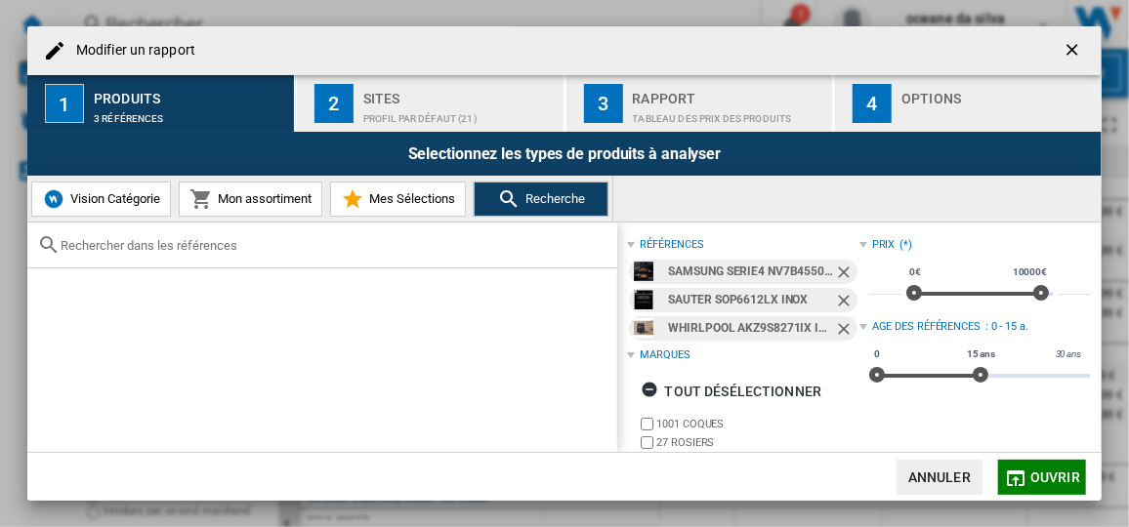
click at [1041, 461] on button "Ouvrir" at bounding box center [1042, 477] width 88 height 35
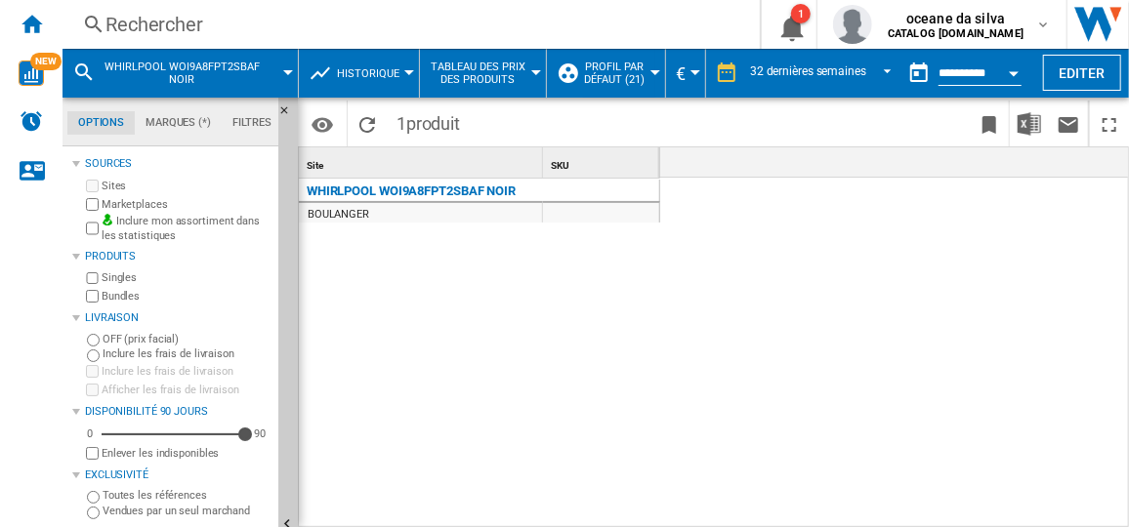
scroll to position [0, 2928]
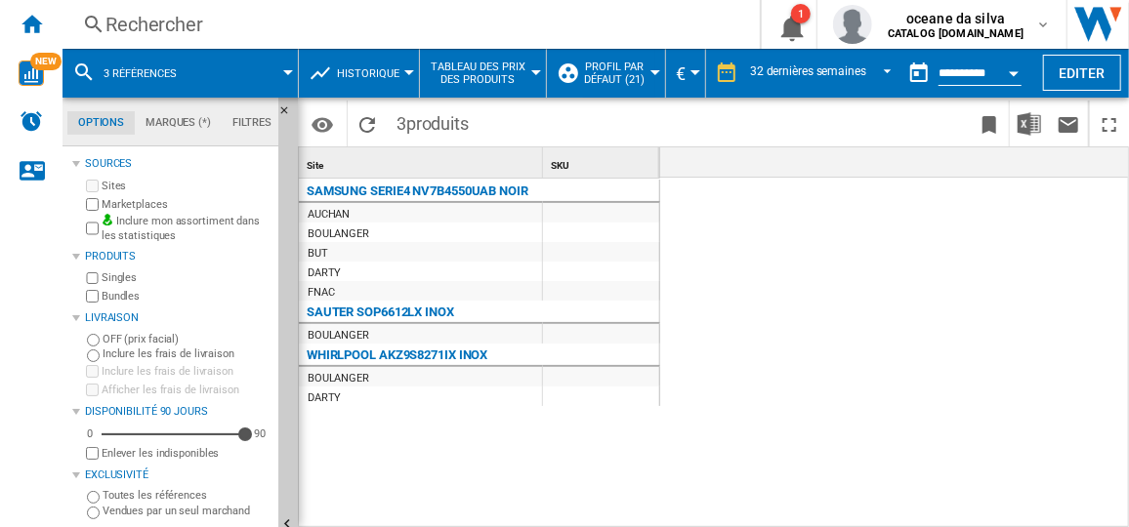
scroll to position [0, 4364]
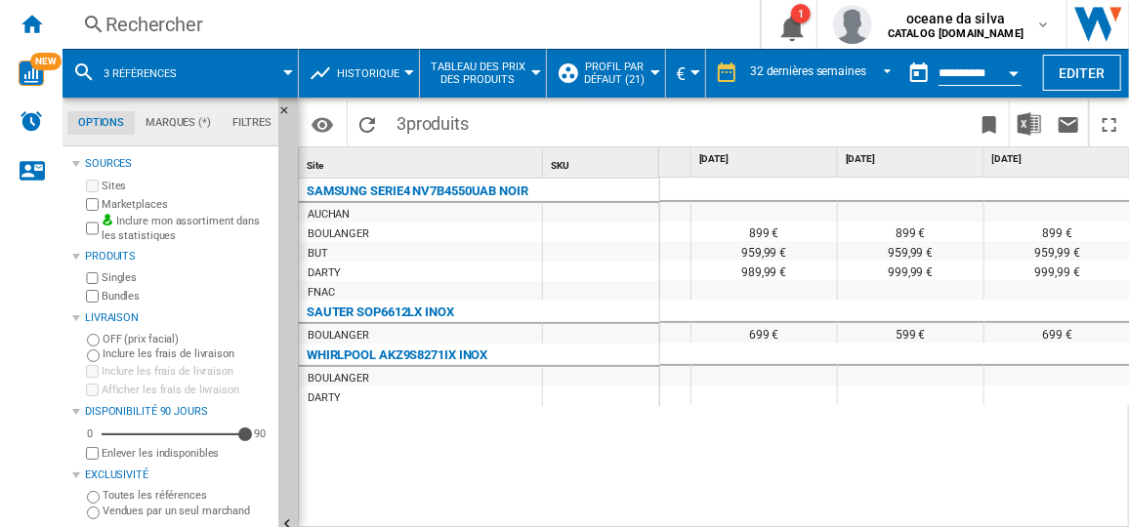
click at [274, 25] on div "Rechercher" at bounding box center [407, 24] width 604 height 27
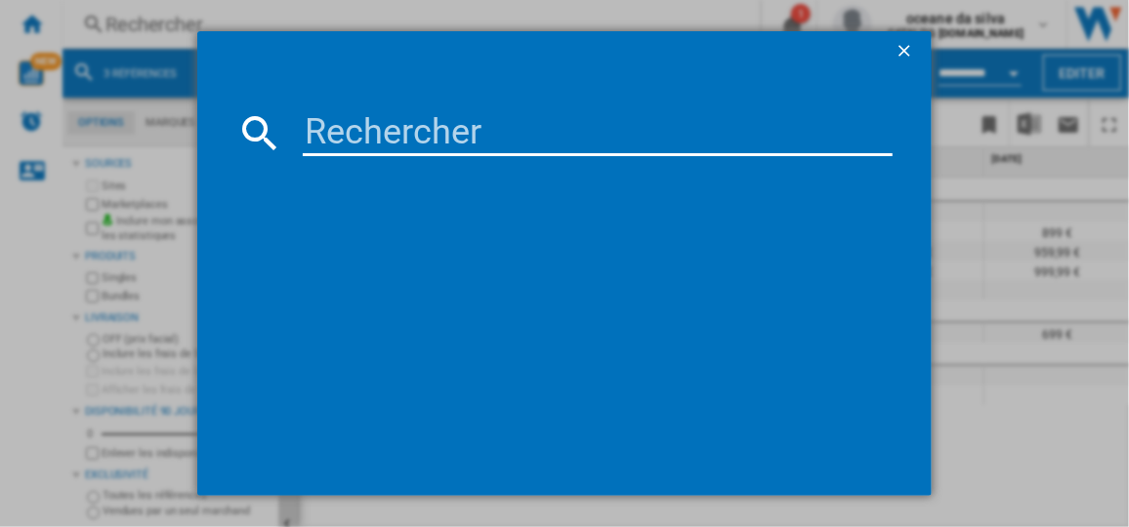
click at [425, 141] on input at bounding box center [597, 132] width 589 height 47
paste input "WOI7A8FPT1SSGAF"
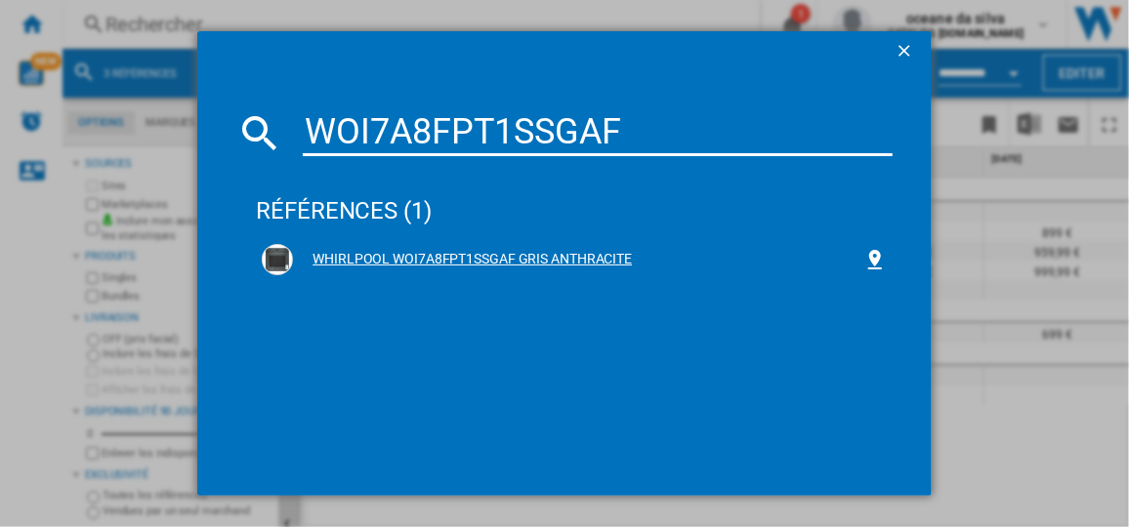
type input "WOI7A8FPT1SSGAF"
click at [489, 256] on div "WHIRLPOOL WOI7A8FPT1SSGAF GRIS ANTHRACITE" at bounding box center [577, 260] width 569 height 20
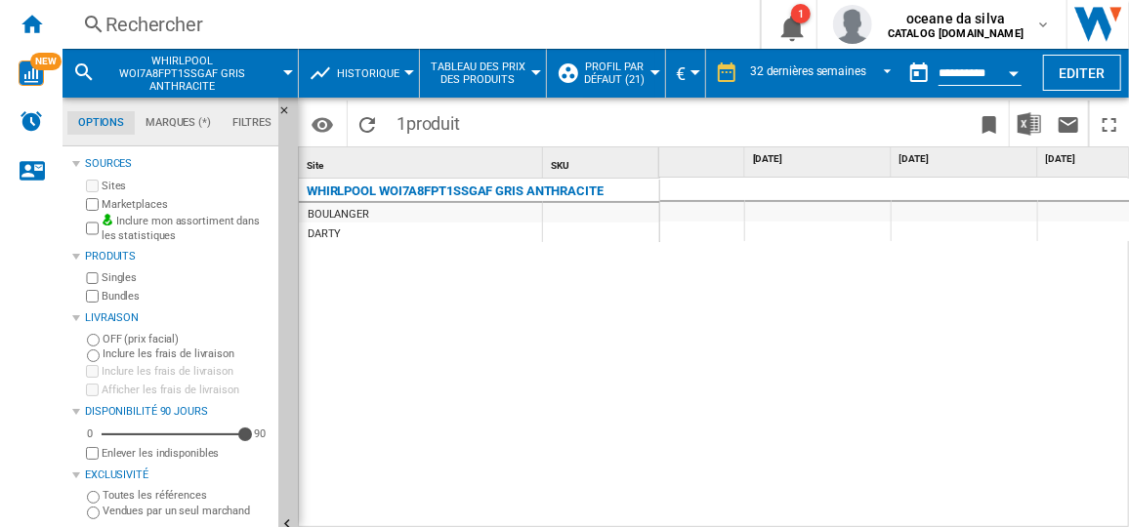
scroll to position [0, 1776]
